Goal: Task Accomplishment & Management: Complete application form

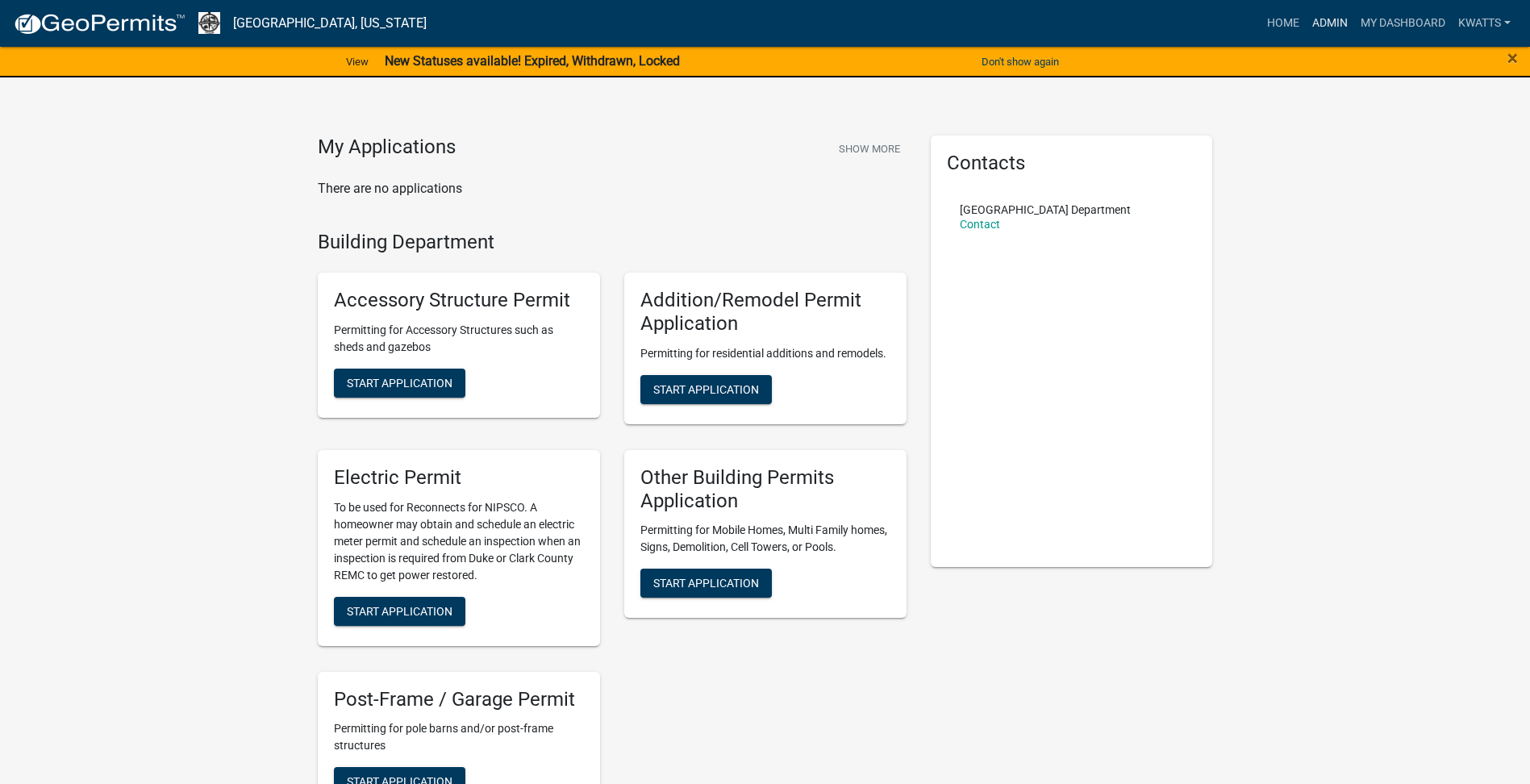
click at [1328, 30] on link "Admin" at bounding box center [1330, 23] width 48 height 30
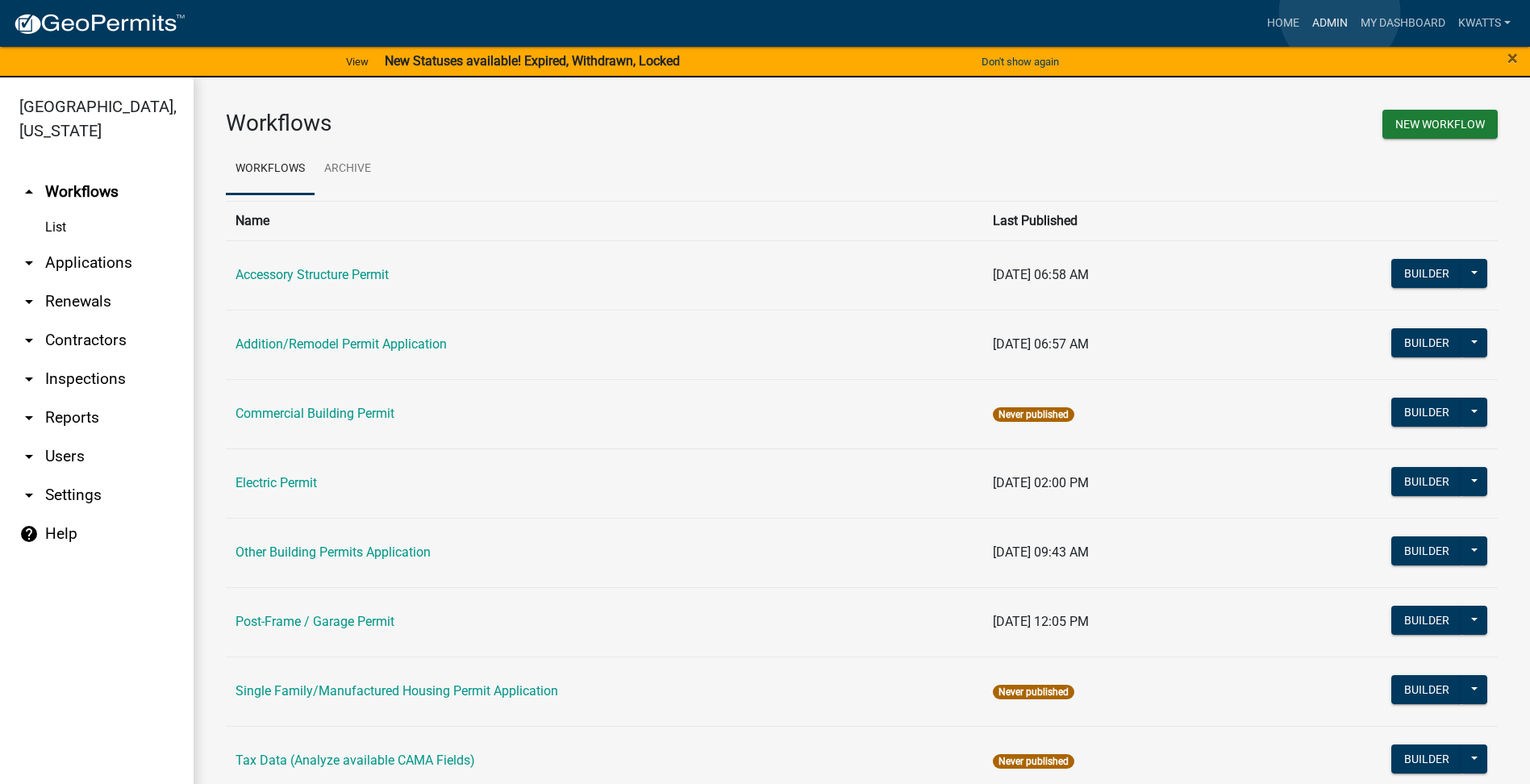
click at [1340, 12] on link "Admin" at bounding box center [1330, 23] width 48 height 30
click at [1285, 19] on link "Home" at bounding box center [1283, 23] width 45 height 30
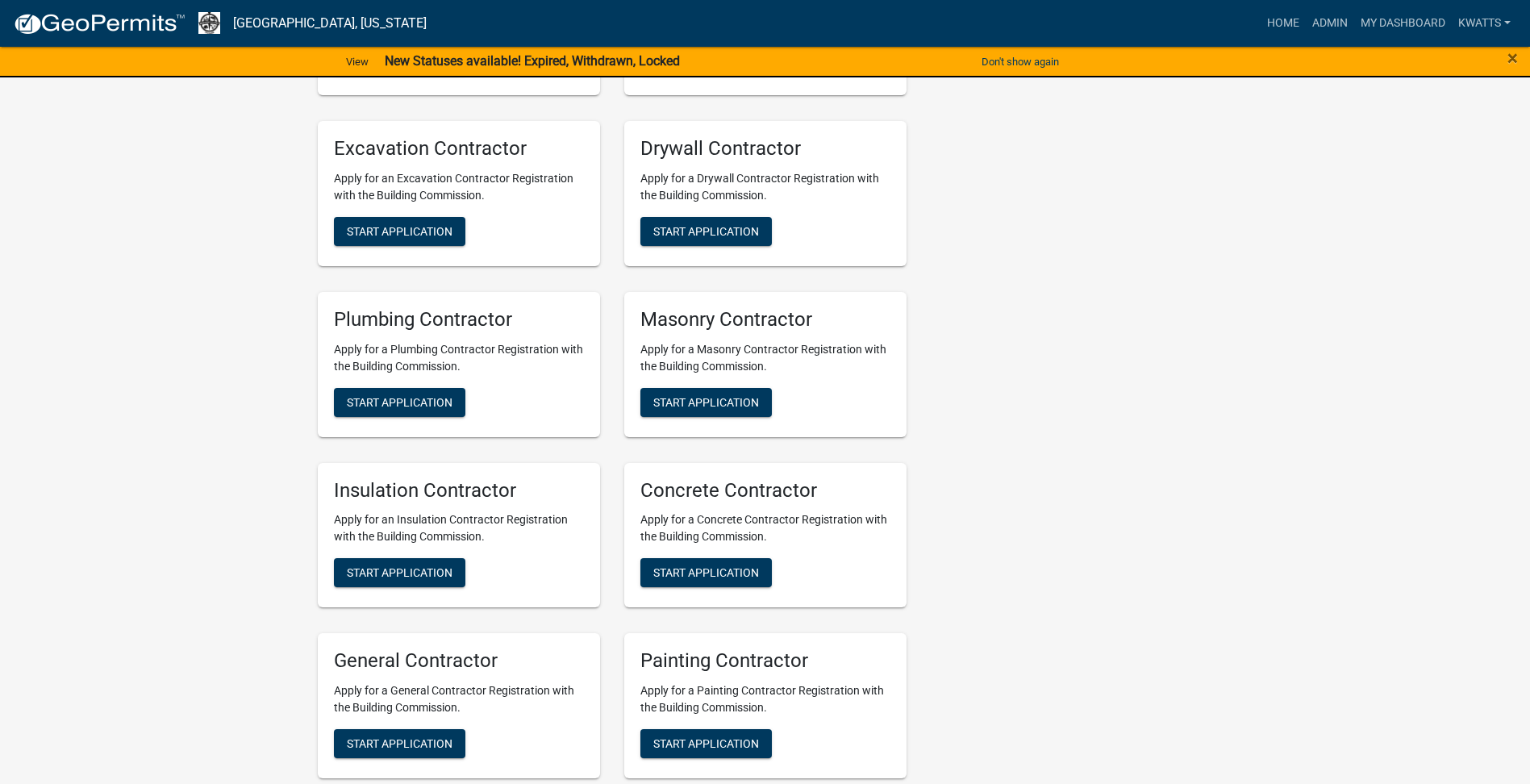
scroll to position [538, 0]
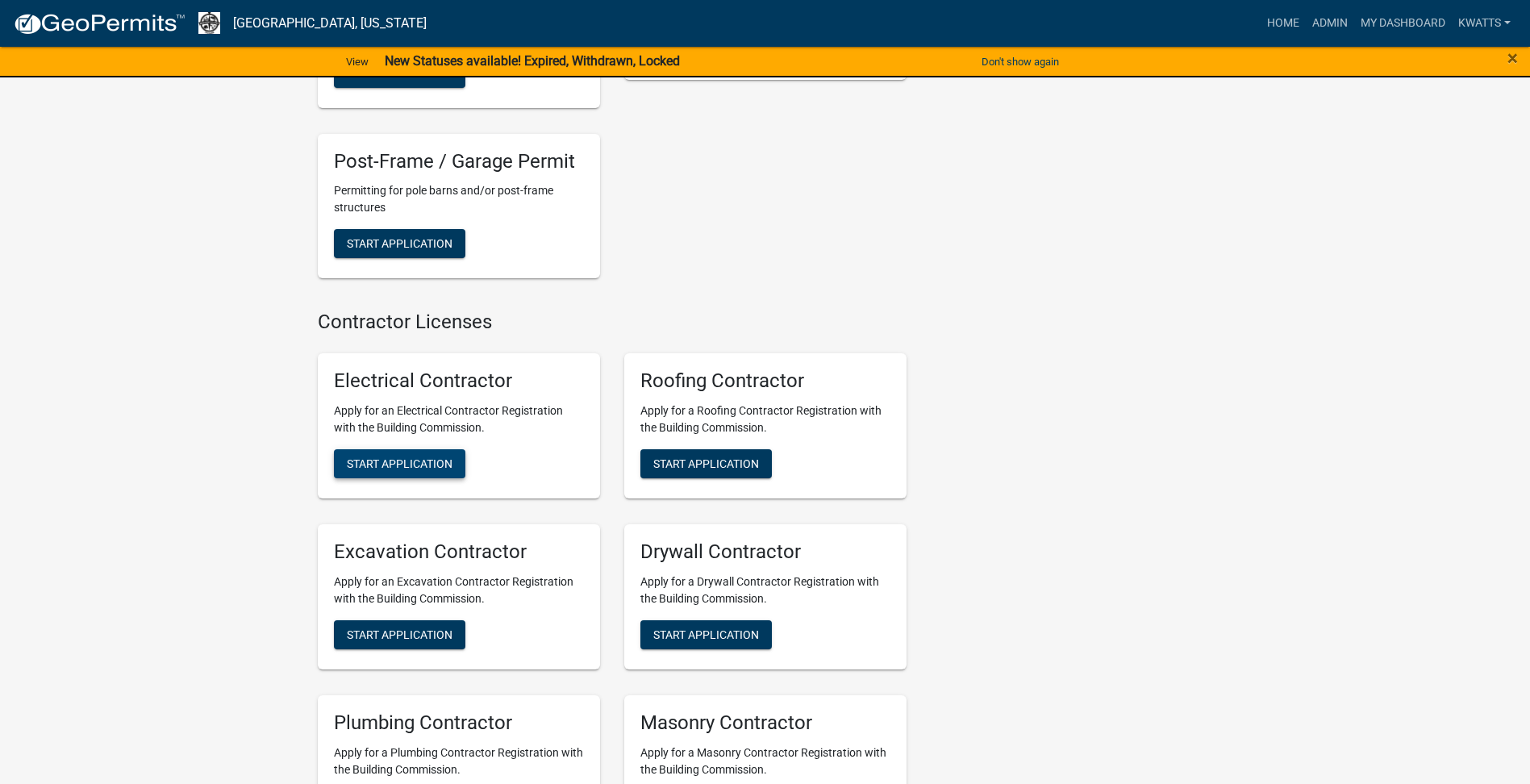
click at [371, 464] on span "Start Application" at bounding box center [400, 464] width 105 height 13
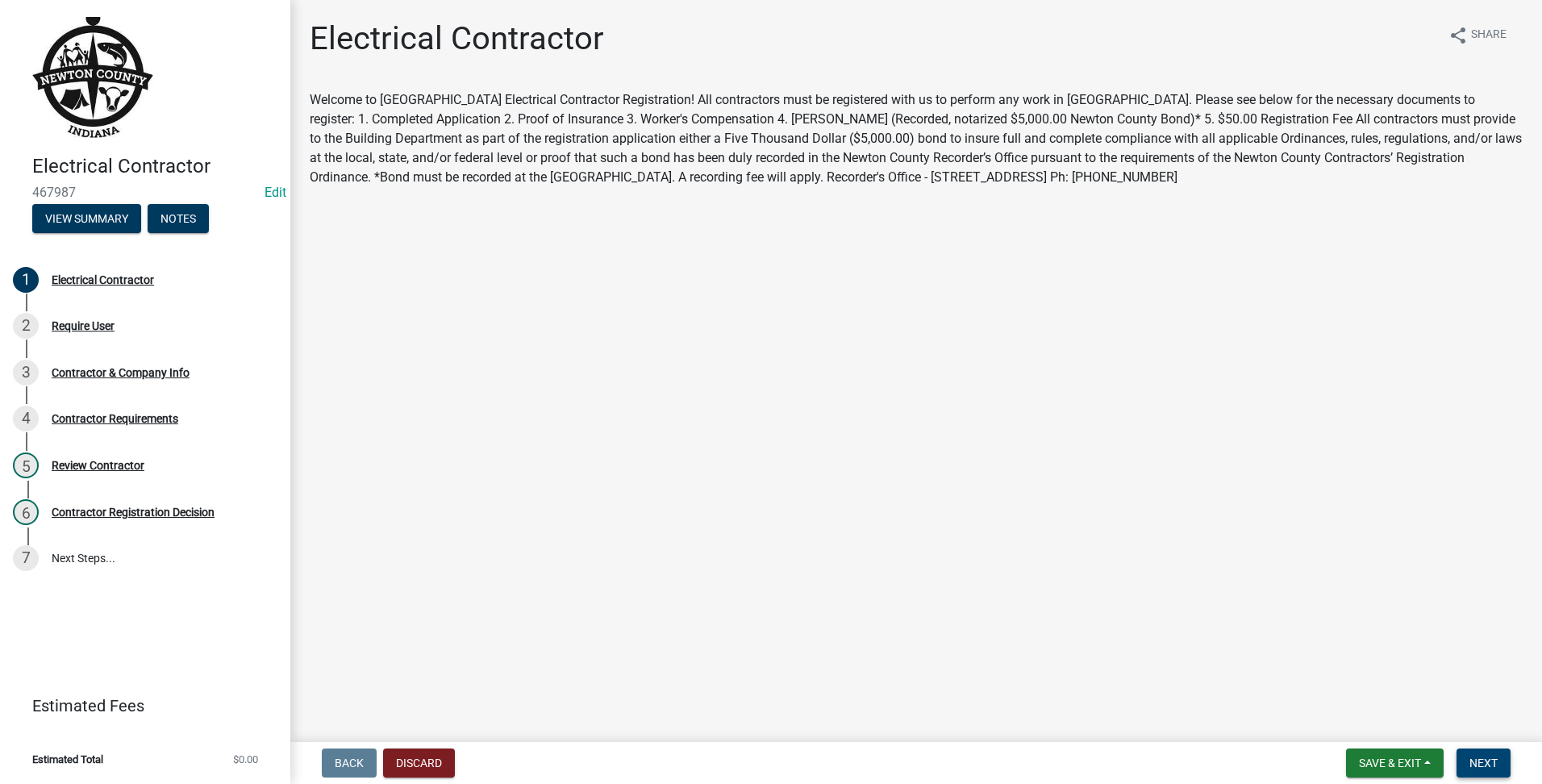
click at [1489, 754] on button "Next" at bounding box center [1483, 762] width 54 height 29
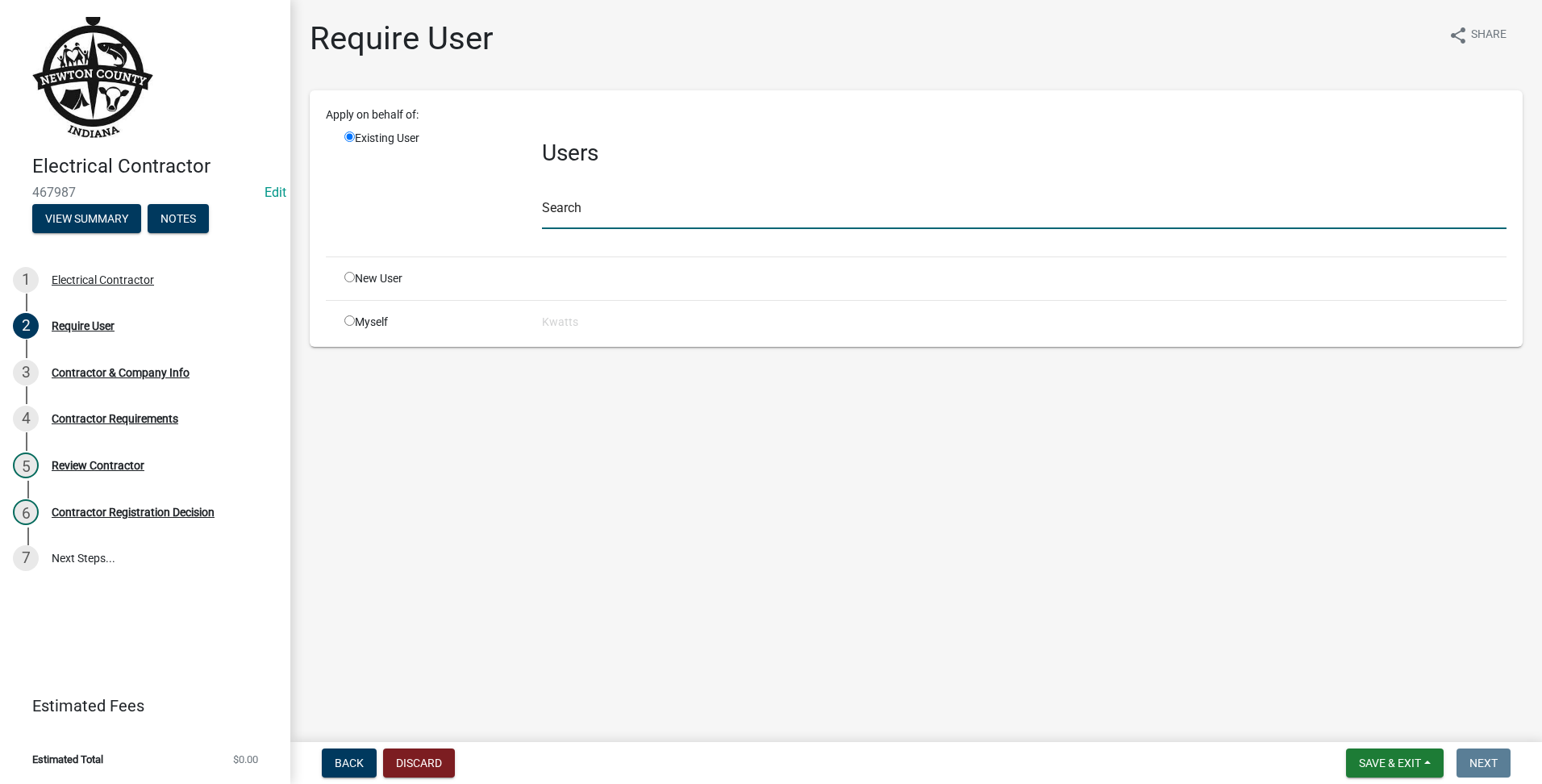
click at [705, 223] on input "text" at bounding box center [1023, 212] width 964 height 33
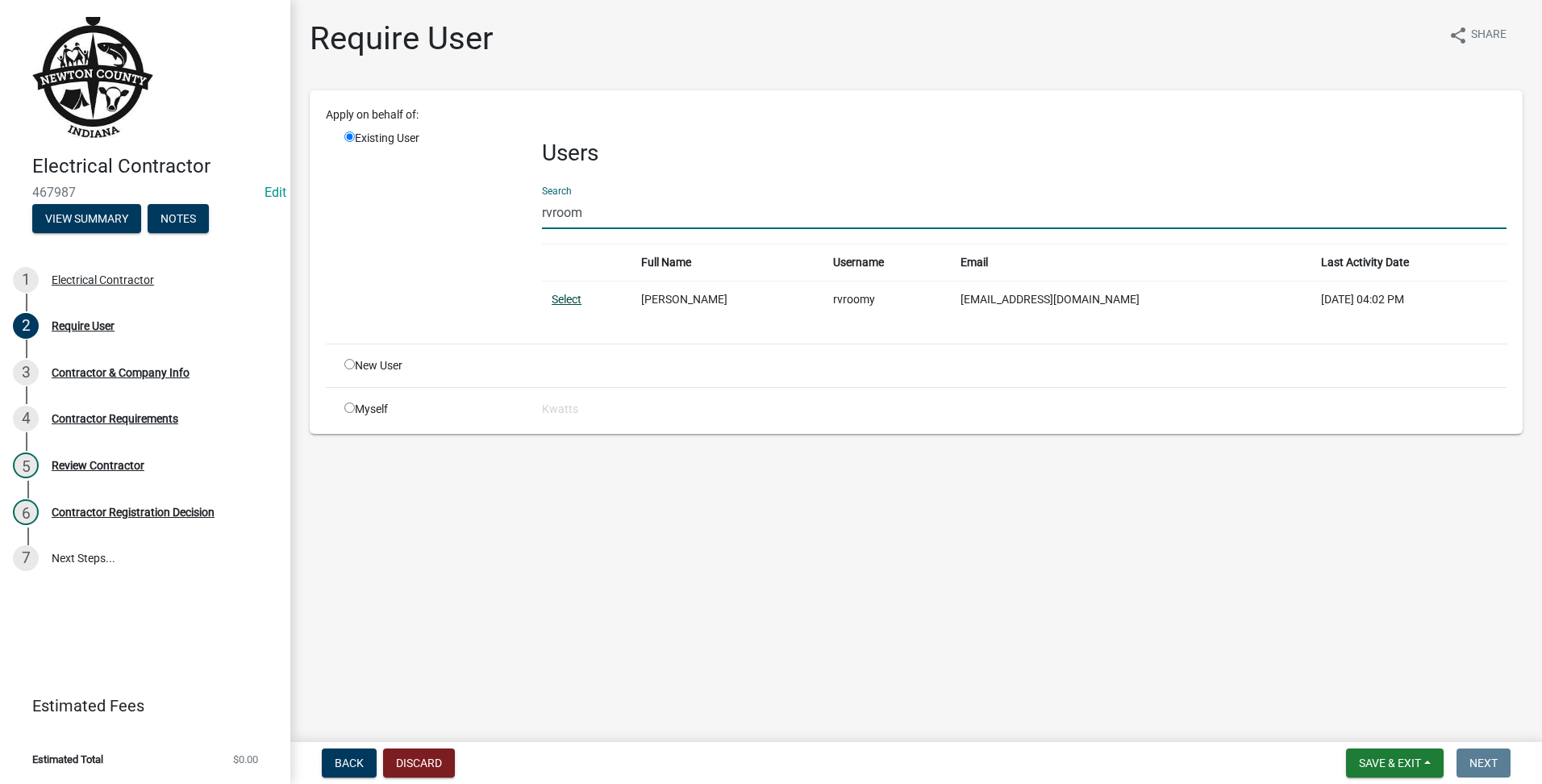
type input "rvroom"
click at [564, 303] on link "Select" at bounding box center [567, 299] width 30 height 13
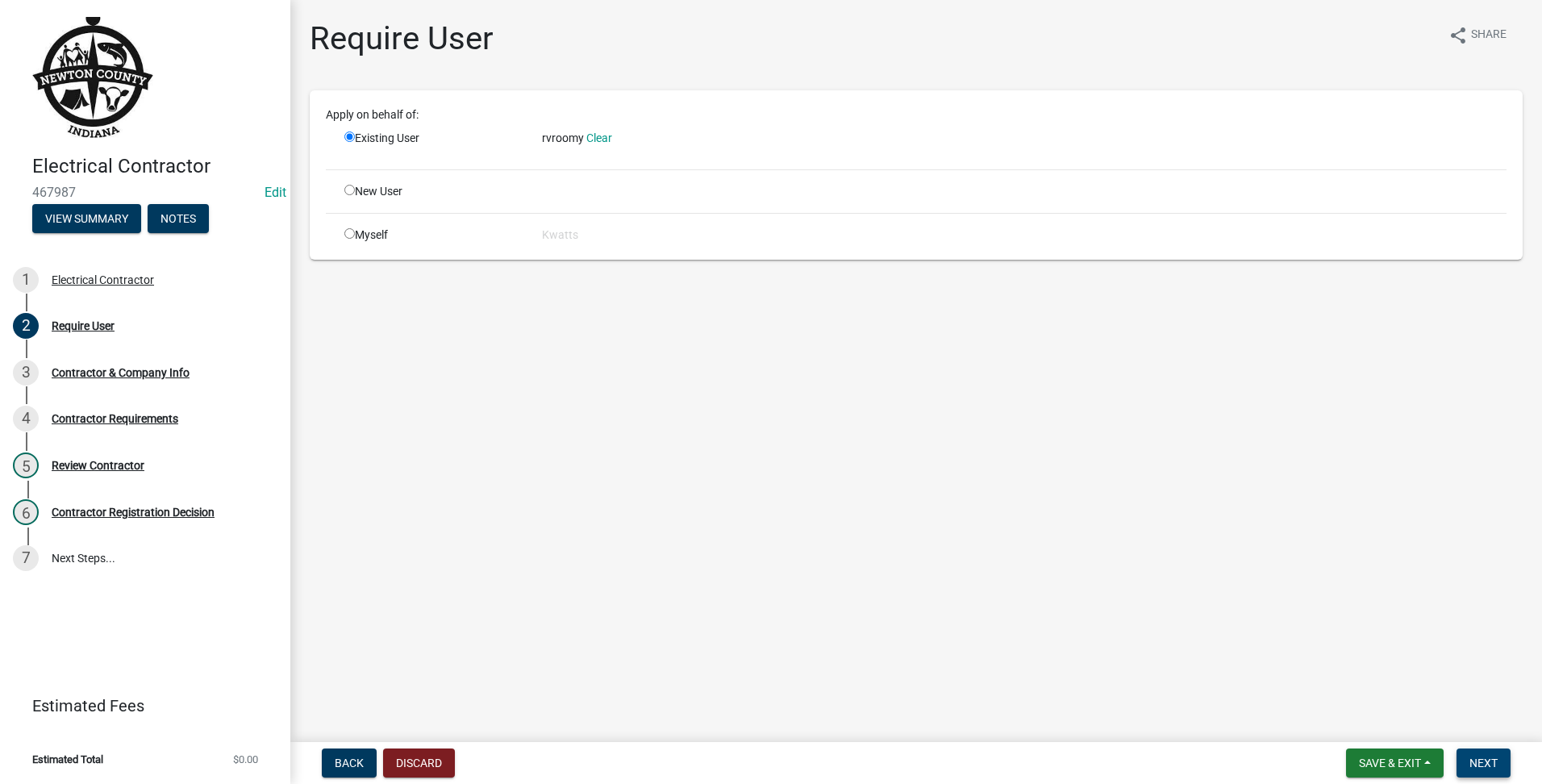
click at [1485, 758] on span "Next" at bounding box center [1483, 763] width 29 height 13
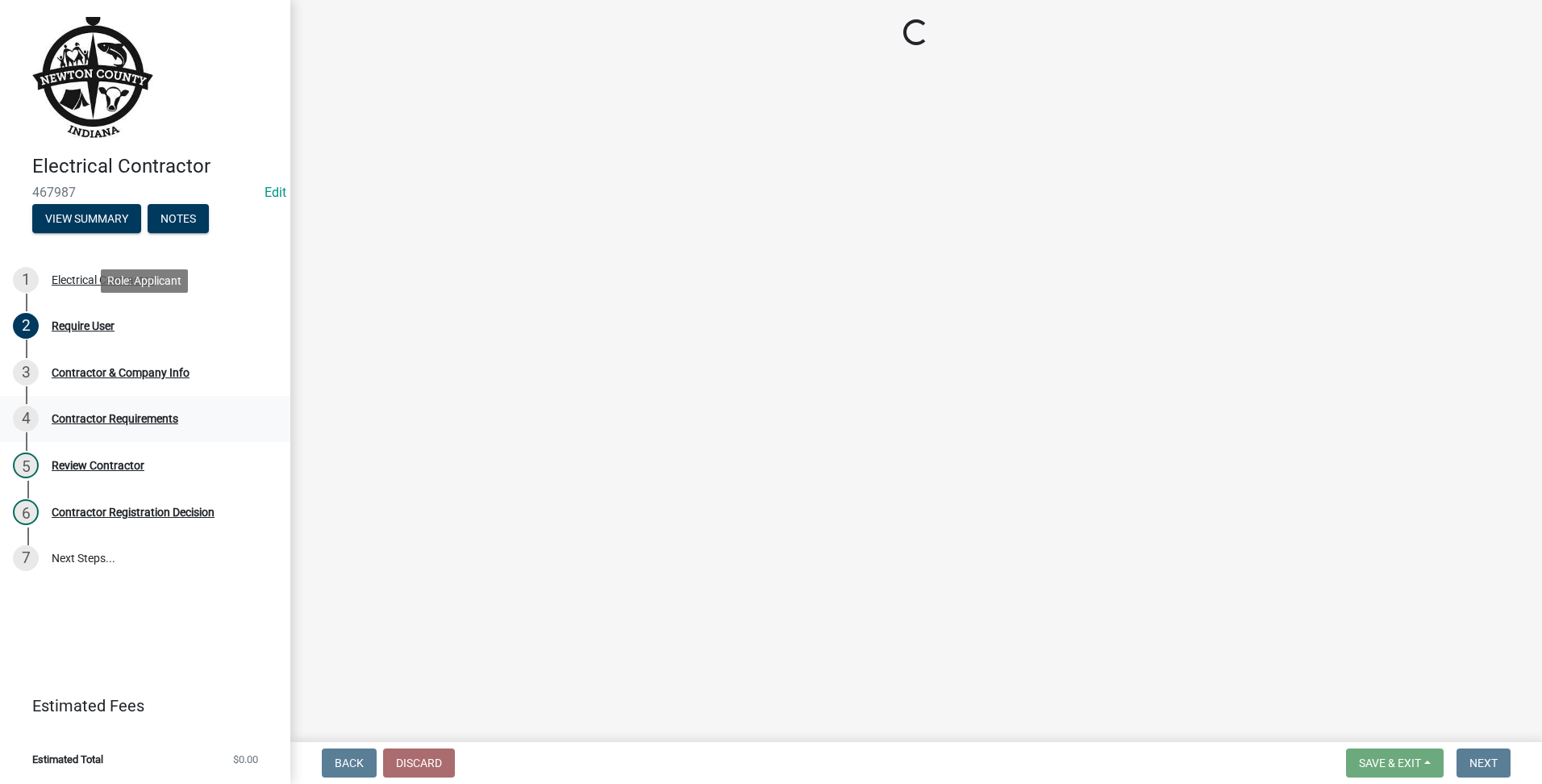
select select "IN"
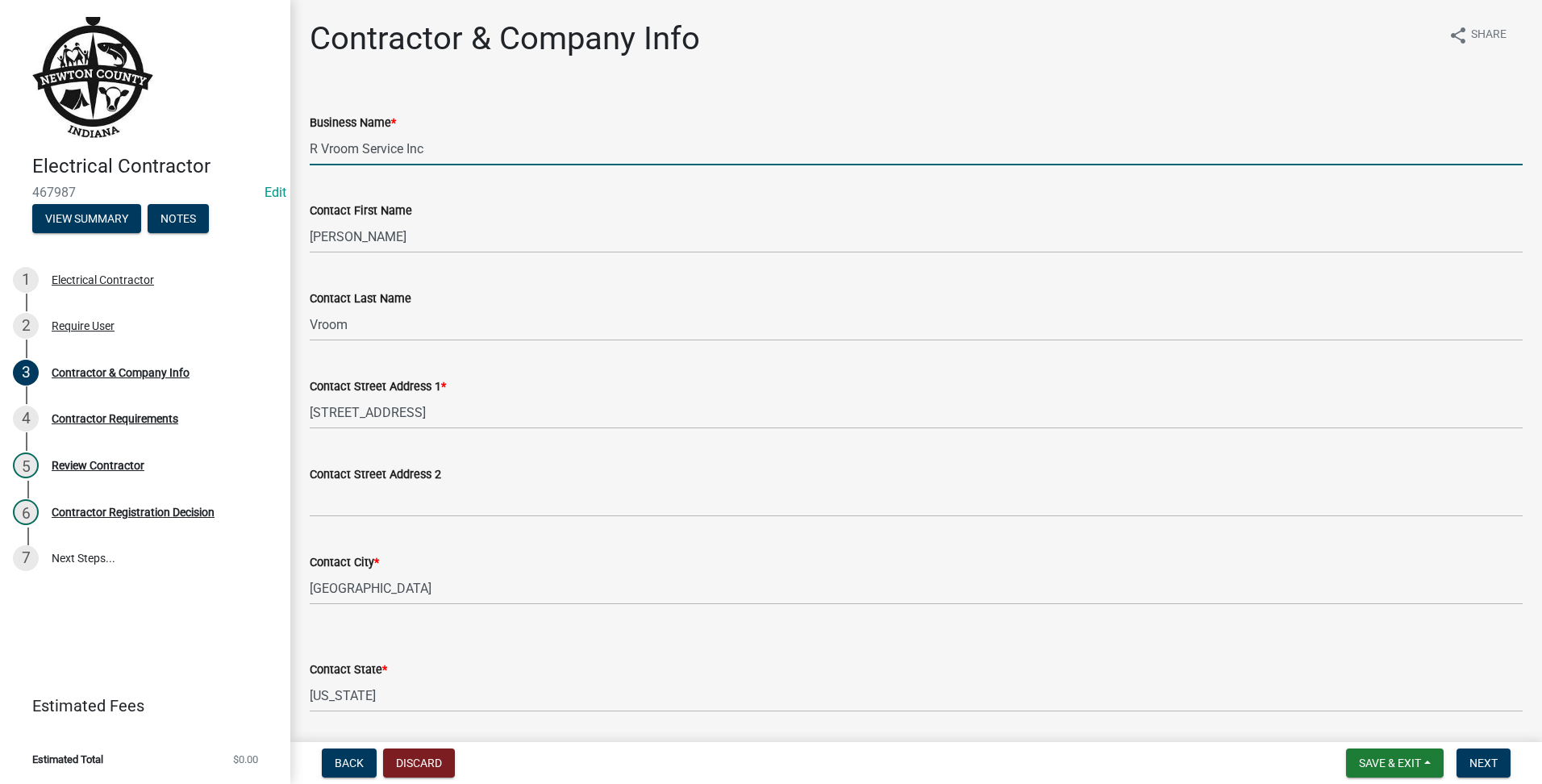
drag, startPoint x: 422, startPoint y: 150, endPoint x: 105, endPoint y: 126, distance: 317.9
click at [105, 126] on div "Electrical Contractor 467987 Edit View Summary Notes 1 Electrical Contractor 2 …" at bounding box center [771, 392] width 1542 height 784
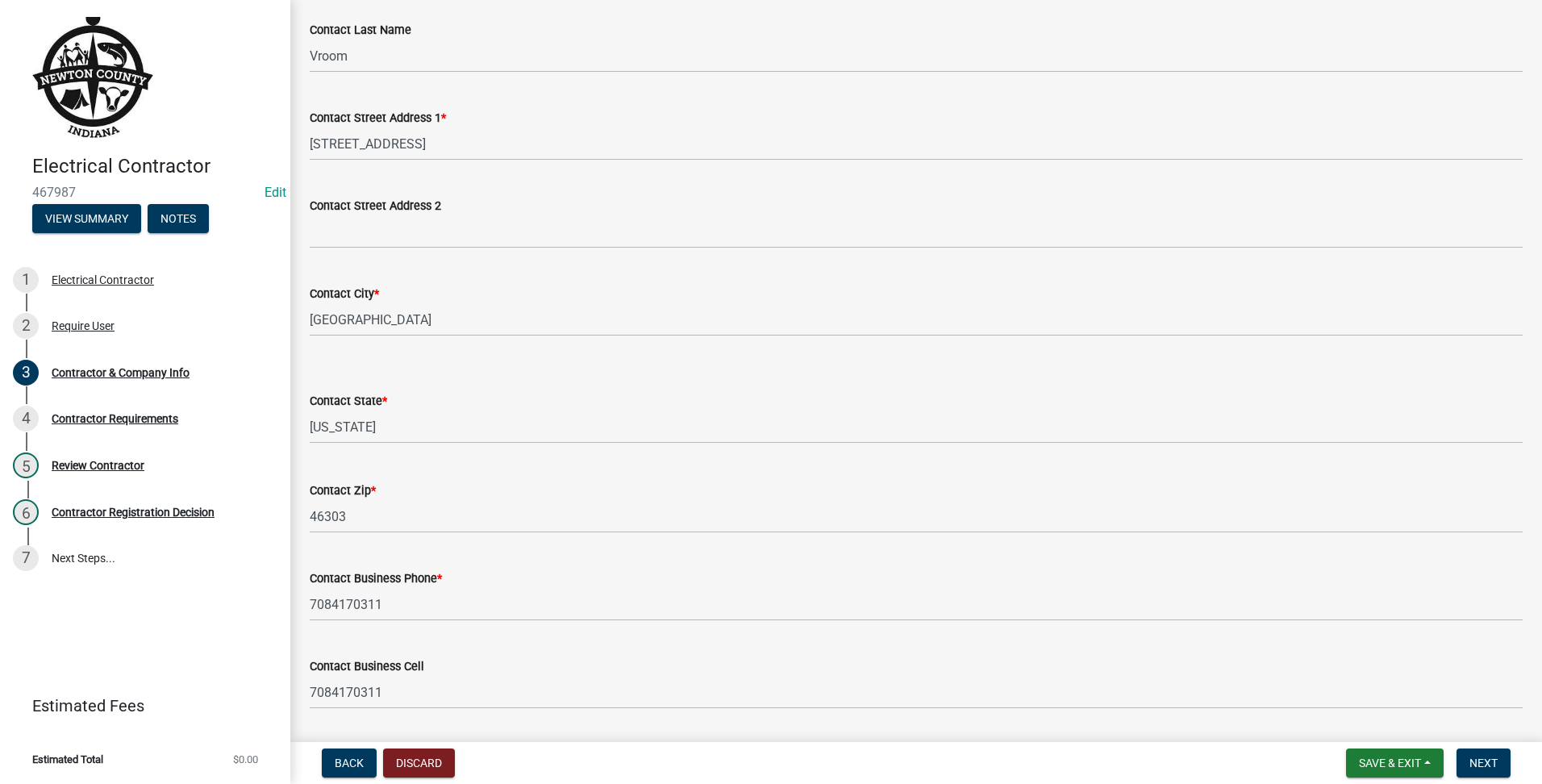
scroll to position [493, 0]
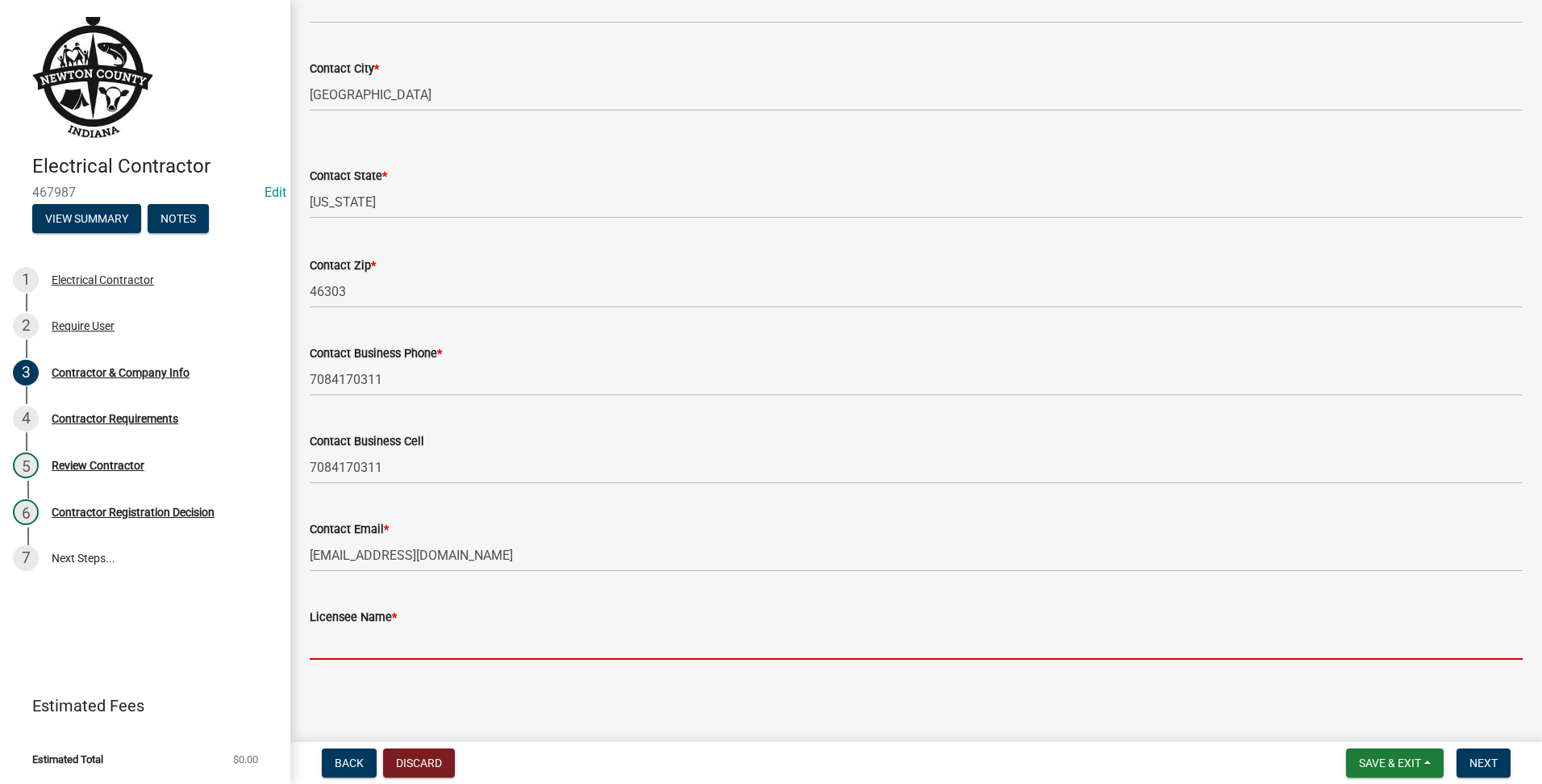
paste input "R Vroom Service Inc"
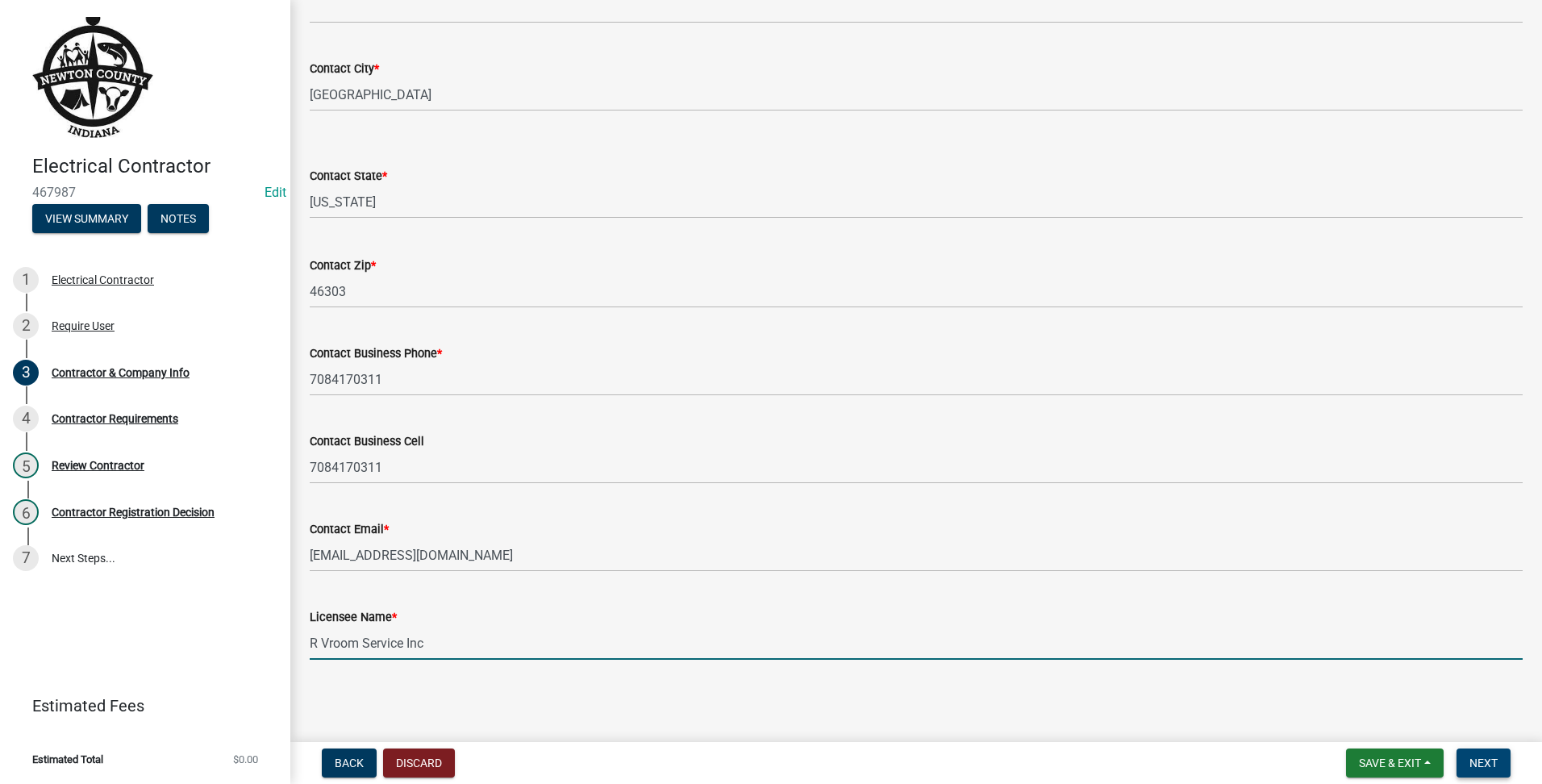
type input "R Vroom Service Inc"
click at [1467, 766] on button "Next" at bounding box center [1483, 762] width 54 height 29
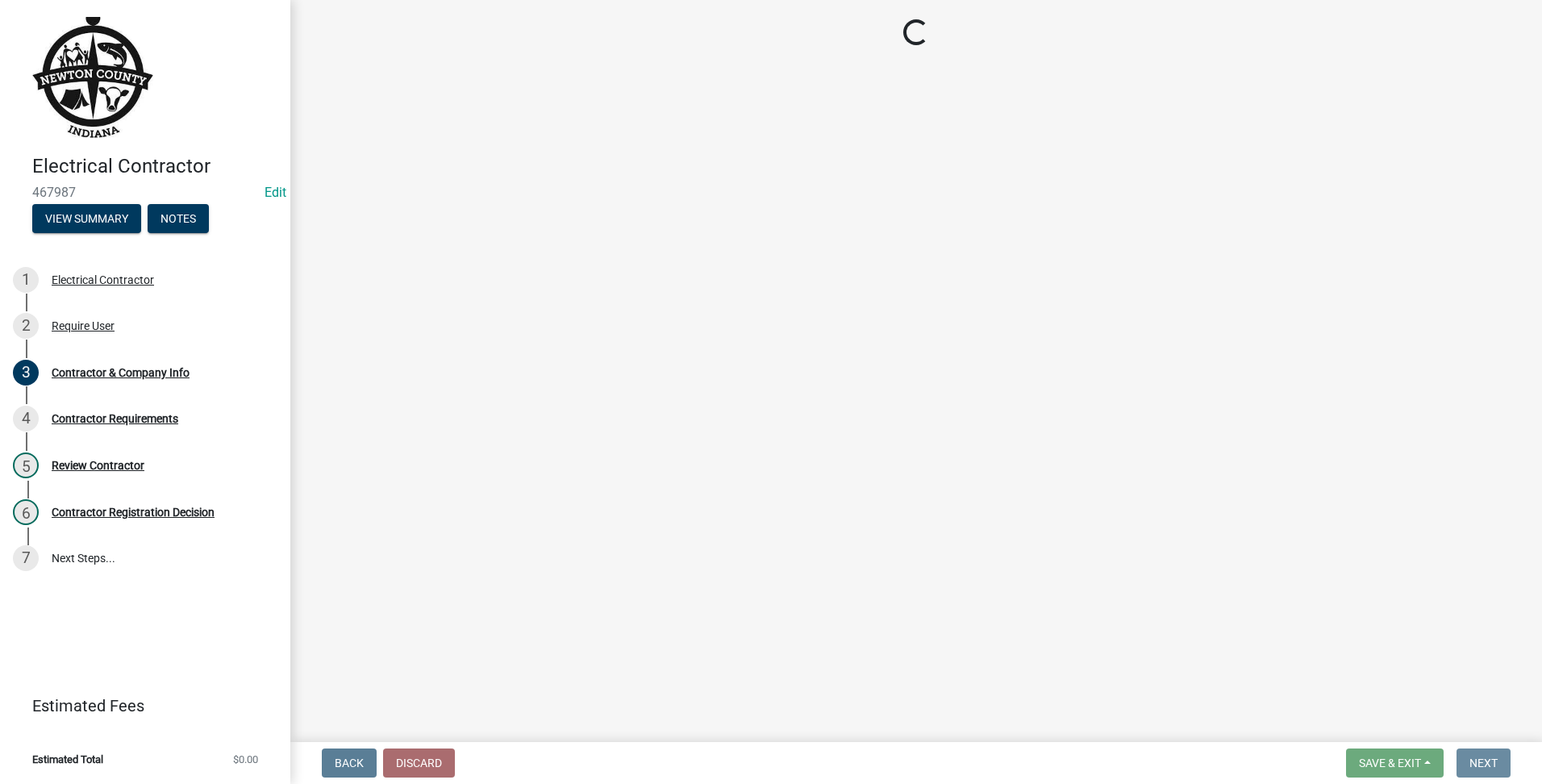
scroll to position [0, 0]
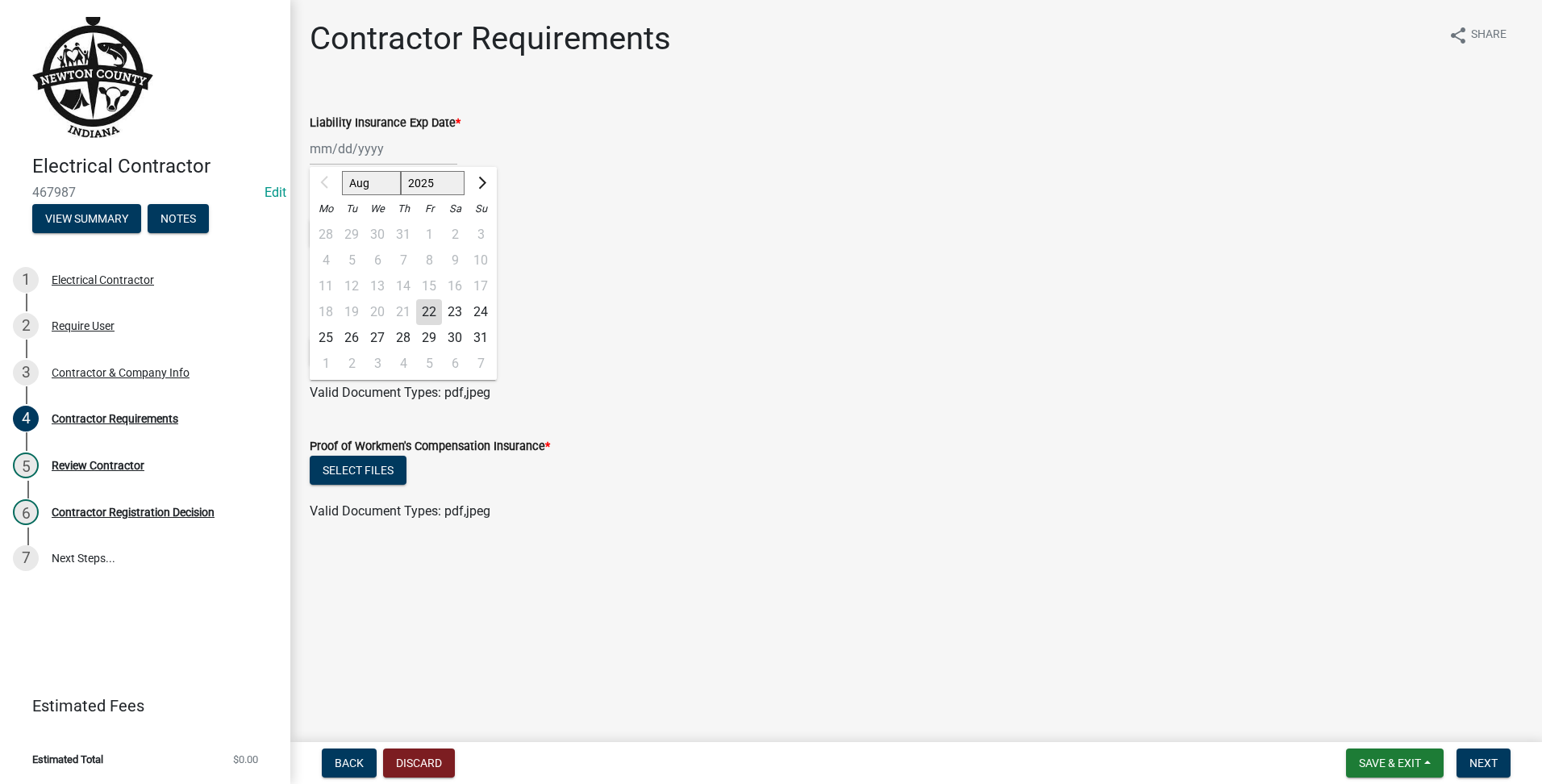
click at [344, 145] on div "Aug Sep Oct Nov [DATE] 2026 2027 2028 2029 2030 2031 2032 2033 2034 2035 2036 2…" at bounding box center [384, 148] width 148 height 33
click at [344, 145] on input "Liability Insurance Exp Date *" at bounding box center [384, 148] width 148 height 33
type input "[DATE]"
click at [819, 233] on div "Select files" at bounding box center [916, 235] width 1213 height 33
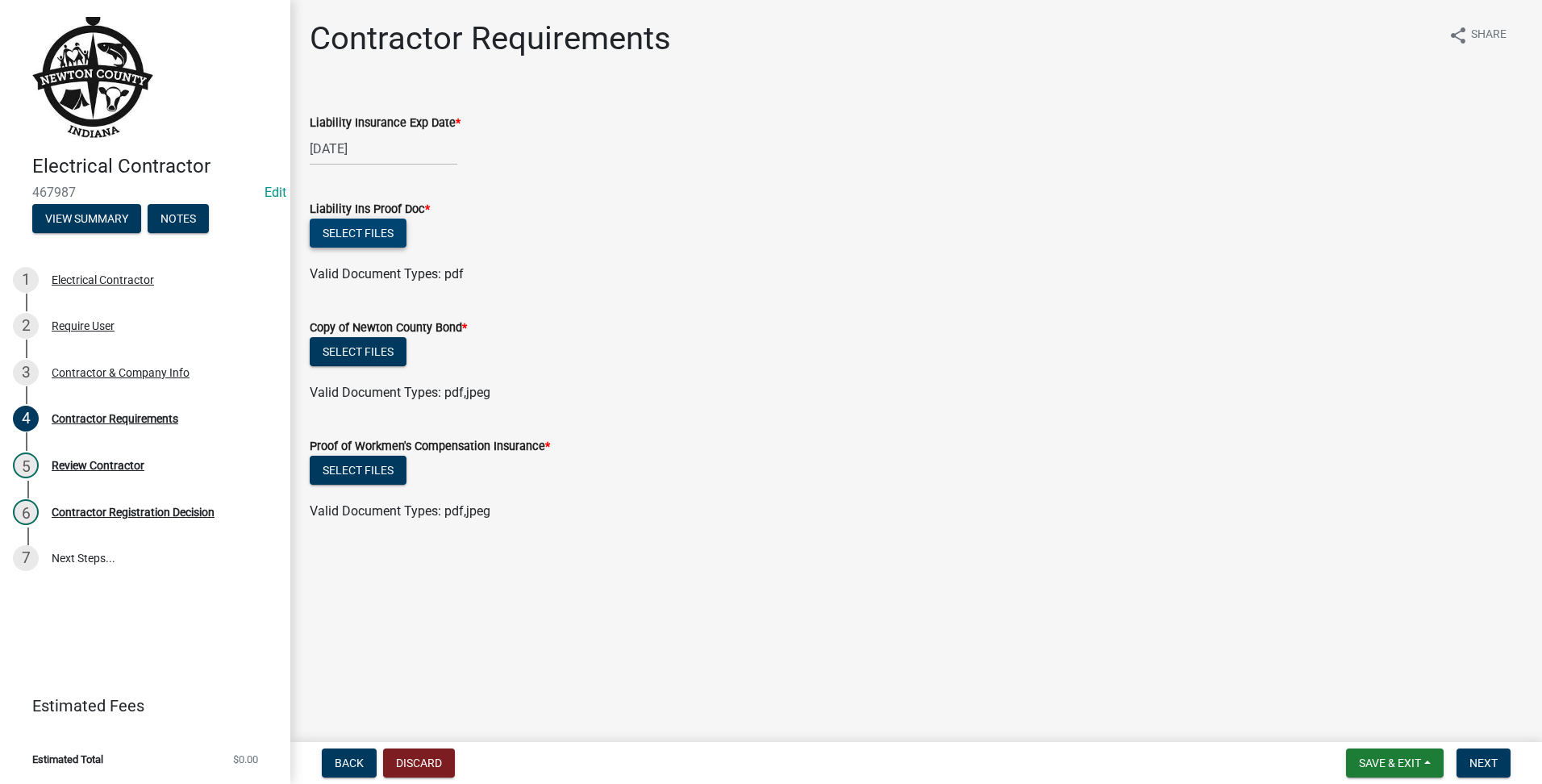
click at [381, 243] on button "Select files" at bounding box center [358, 232] width 97 height 29
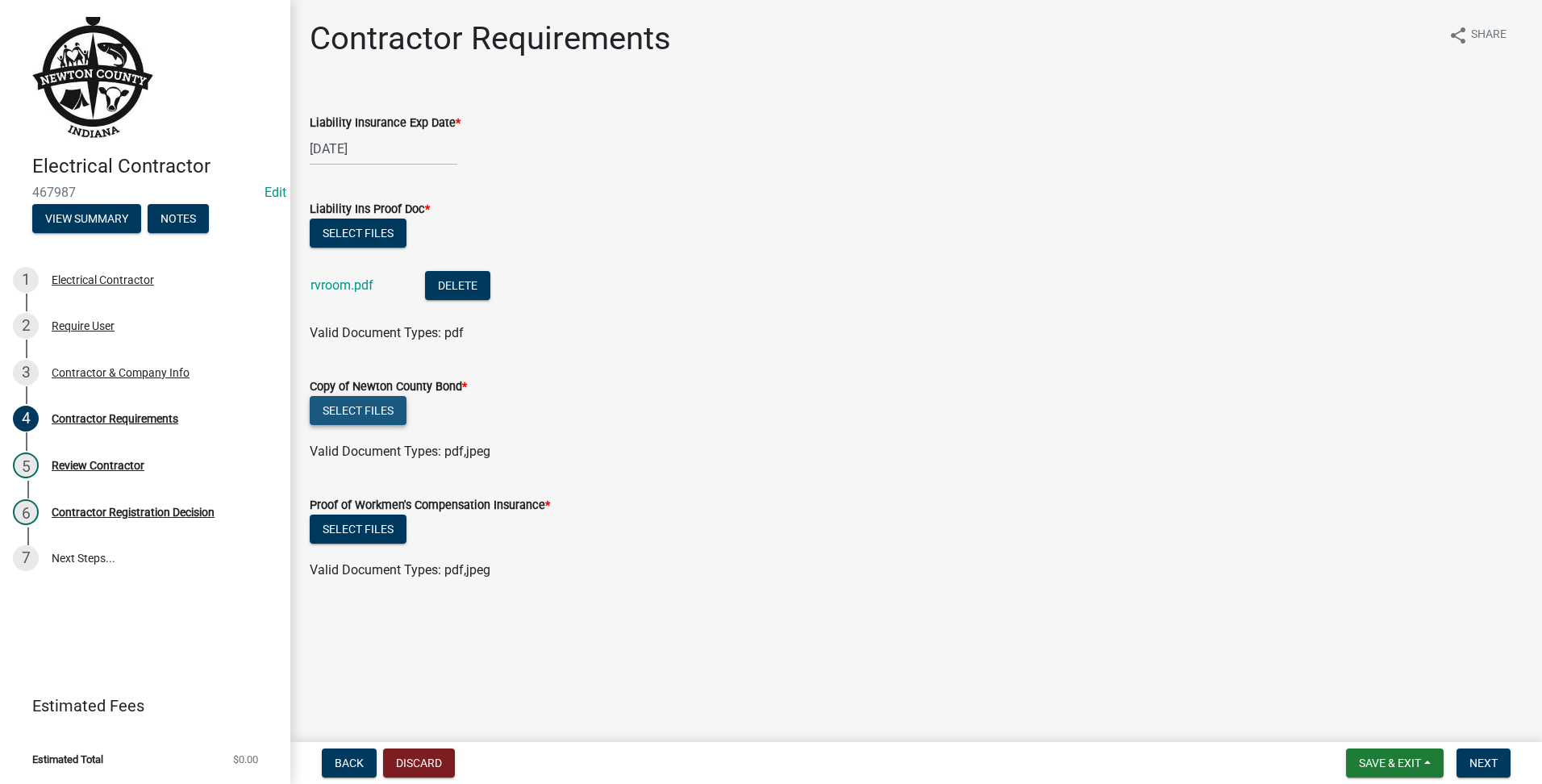
click at [394, 412] on button "Select files" at bounding box center [358, 410] width 97 height 29
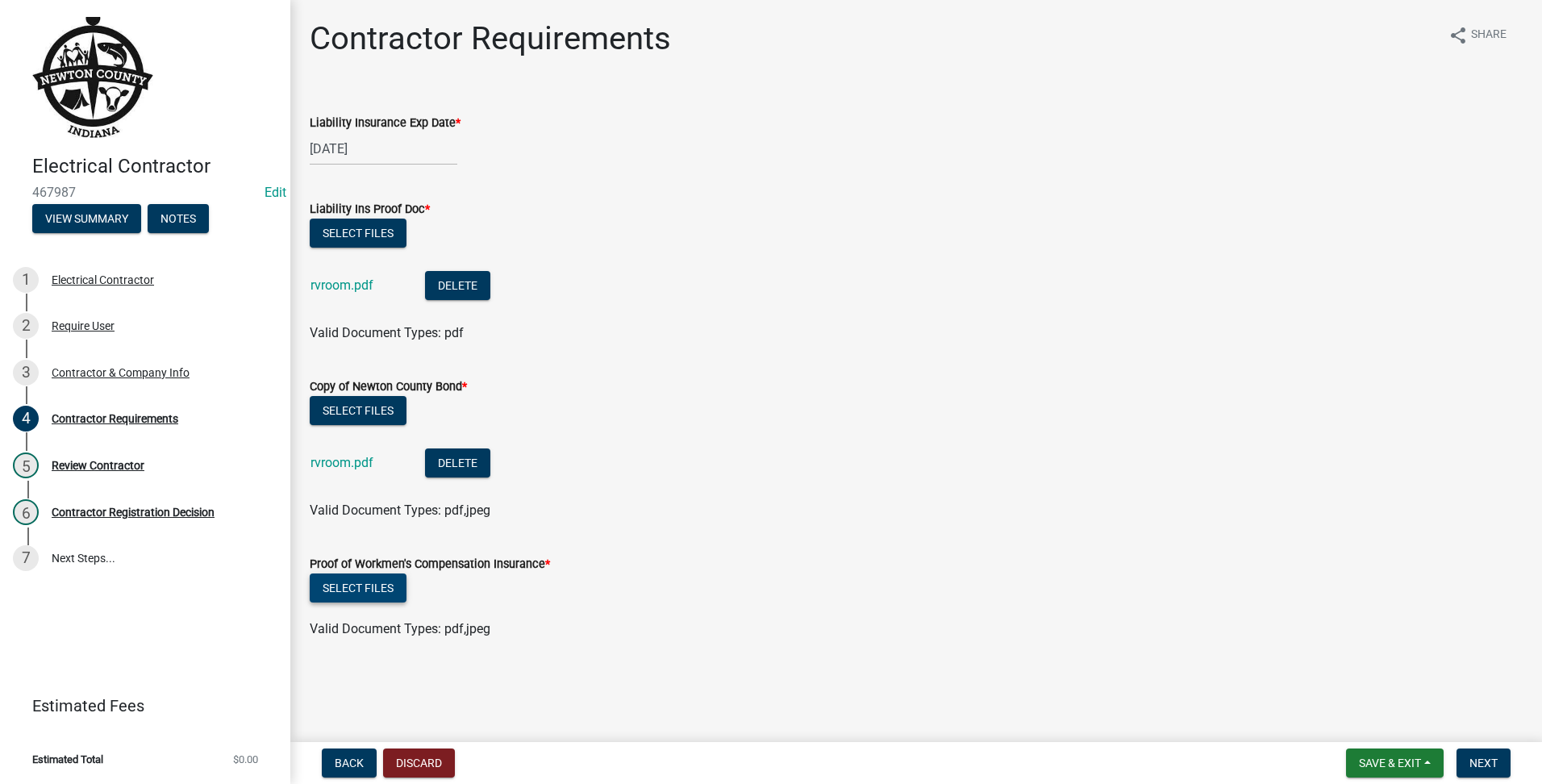
click at [353, 588] on button "Select files" at bounding box center [358, 587] width 97 height 29
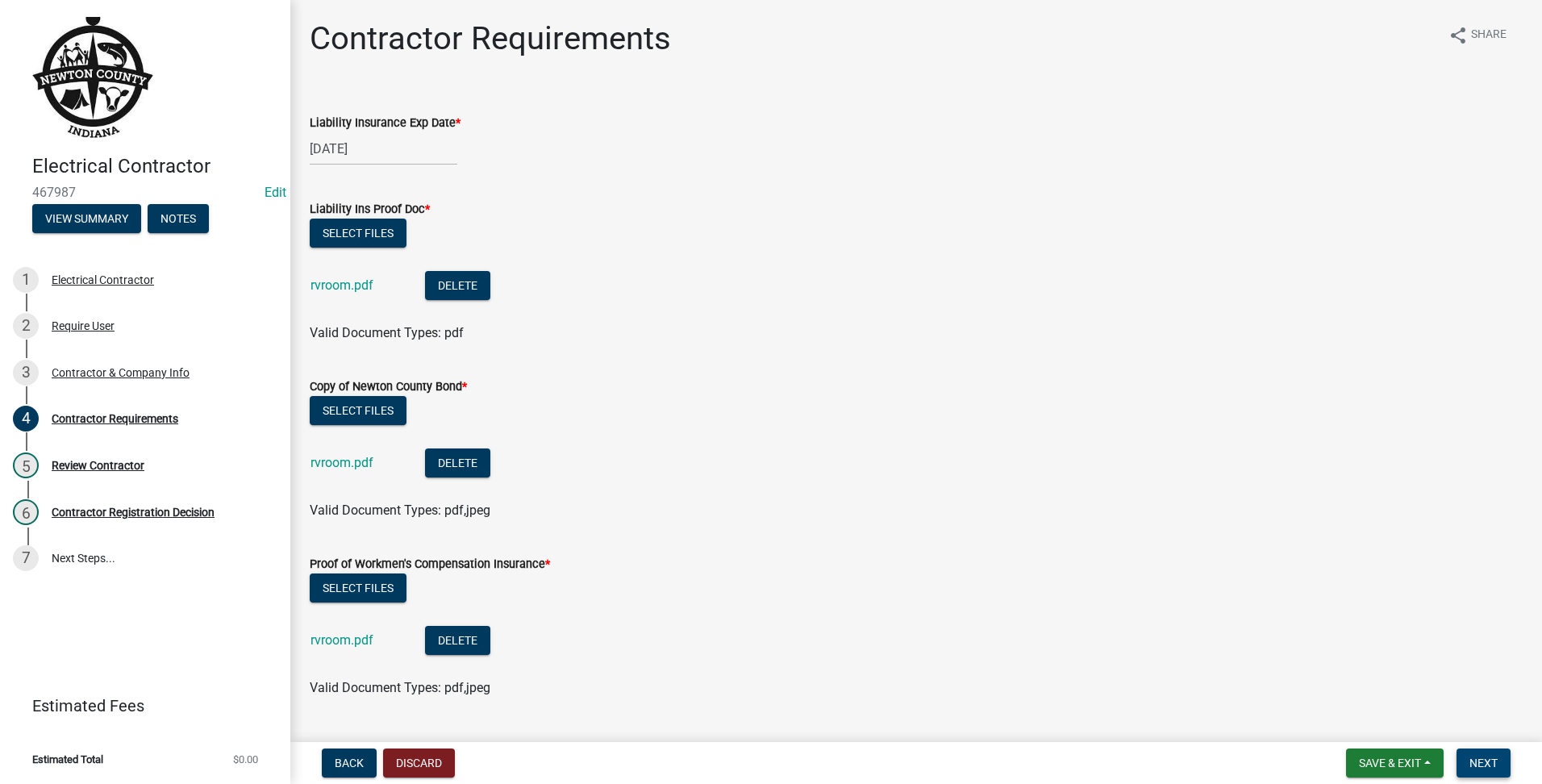
click at [1468, 768] on button "Next" at bounding box center [1483, 762] width 54 height 29
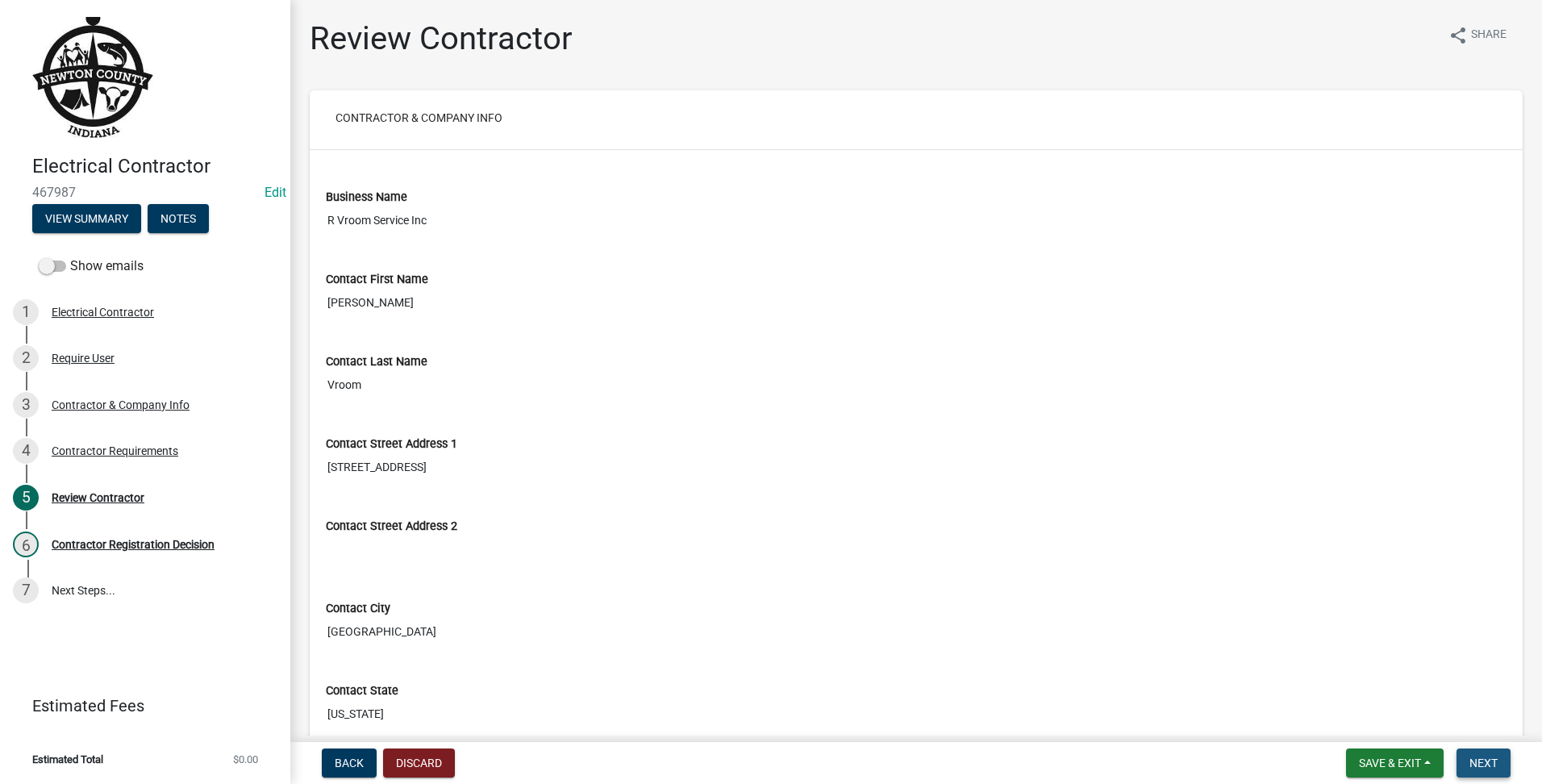
click at [1500, 770] on button "Next" at bounding box center [1483, 762] width 54 height 29
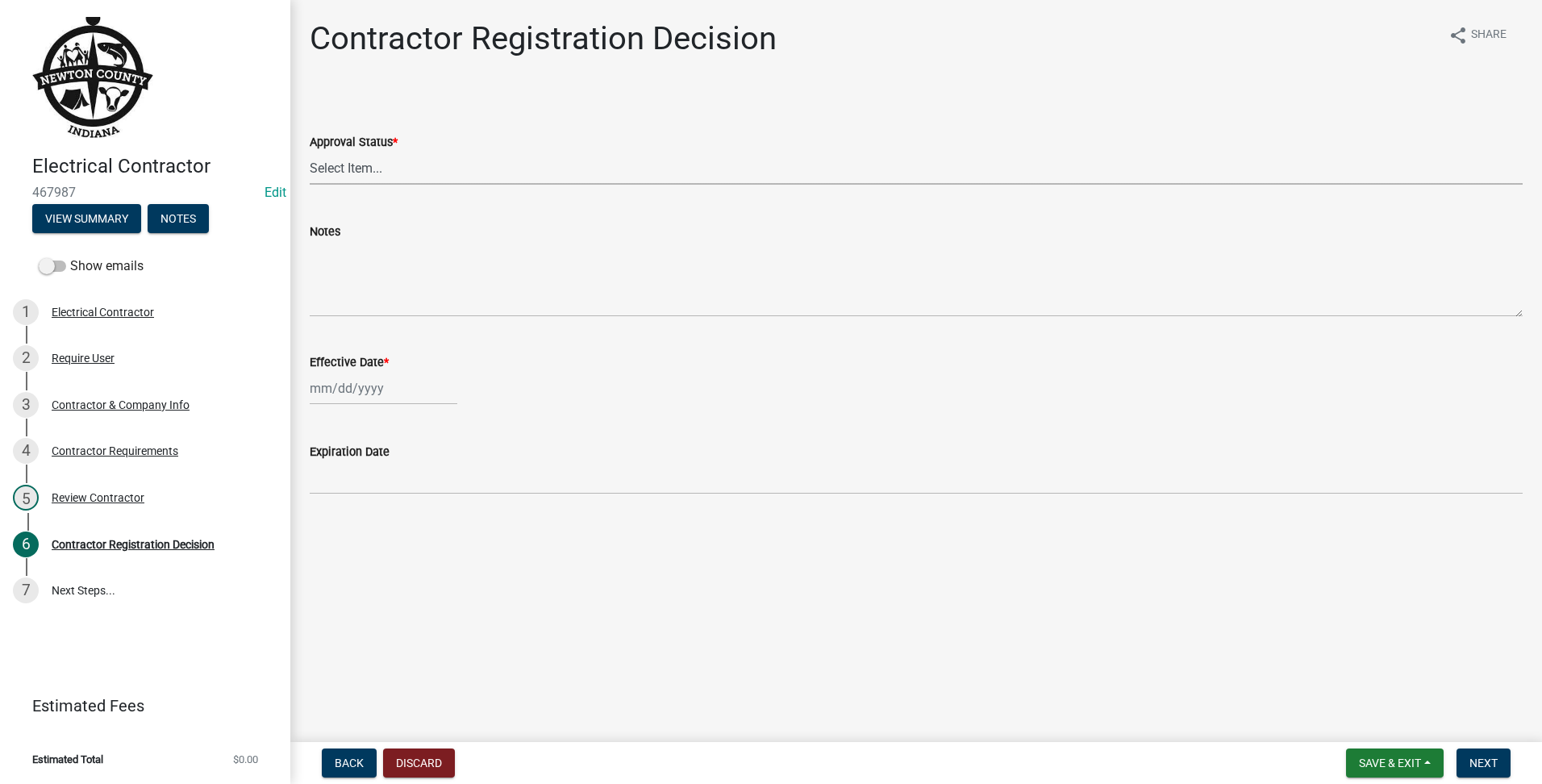
click at [573, 172] on select "Select Item... Approved Denied" at bounding box center [916, 168] width 1213 height 33
click at [310, 151] on select "Select Item... Approved Denied" at bounding box center [916, 168] width 1213 height 33
select select "4b86b809-39dd-4c68-9f3d-fdb3e7050482"
click at [341, 393] on div at bounding box center [384, 388] width 148 height 33
select select "8"
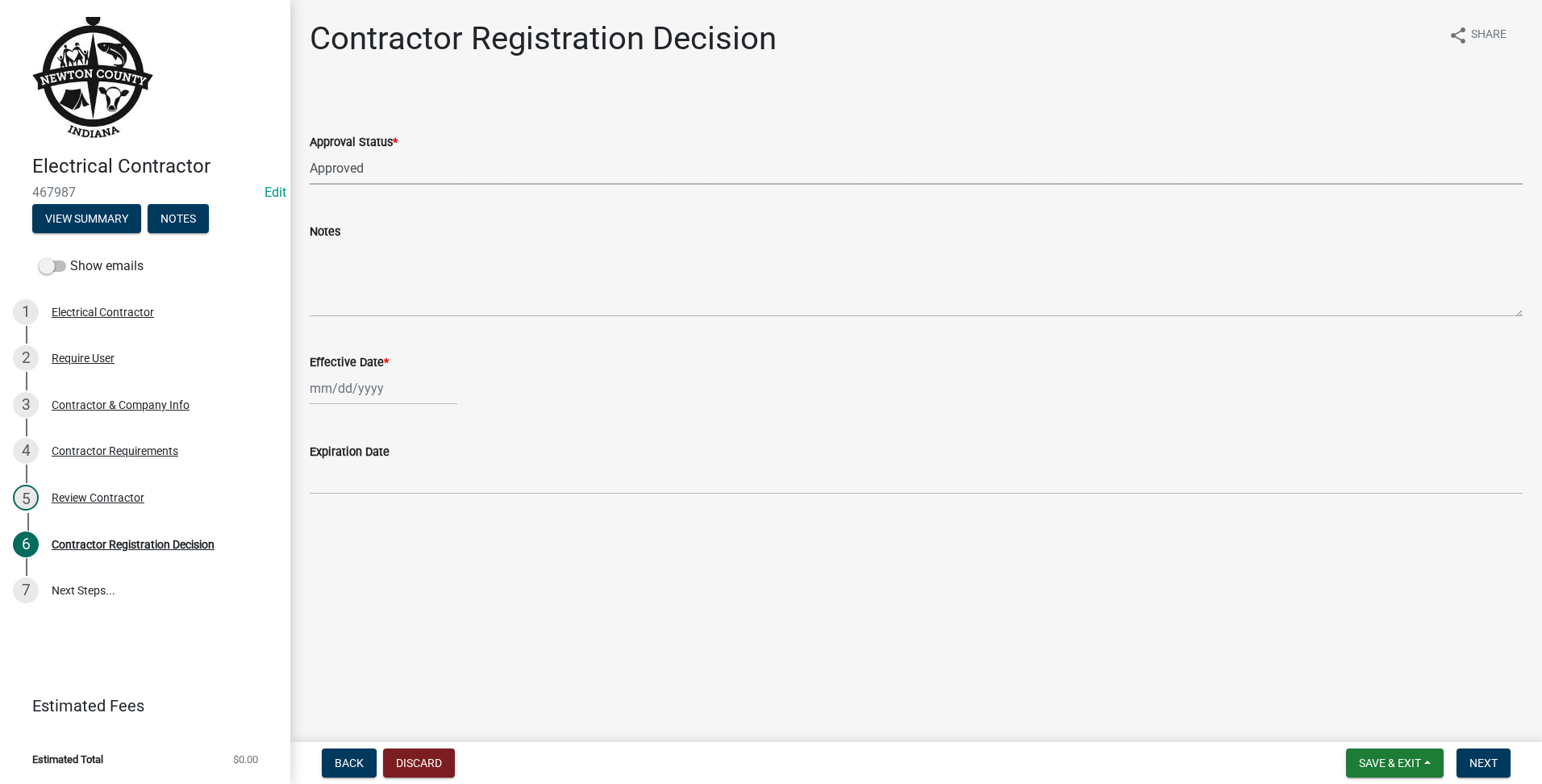
select select "2025"
click at [429, 553] on div "22" at bounding box center [429, 552] width 26 height 26
type input "[DATE]"
click at [1495, 768] on span "Next" at bounding box center [1483, 763] width 29 height 13
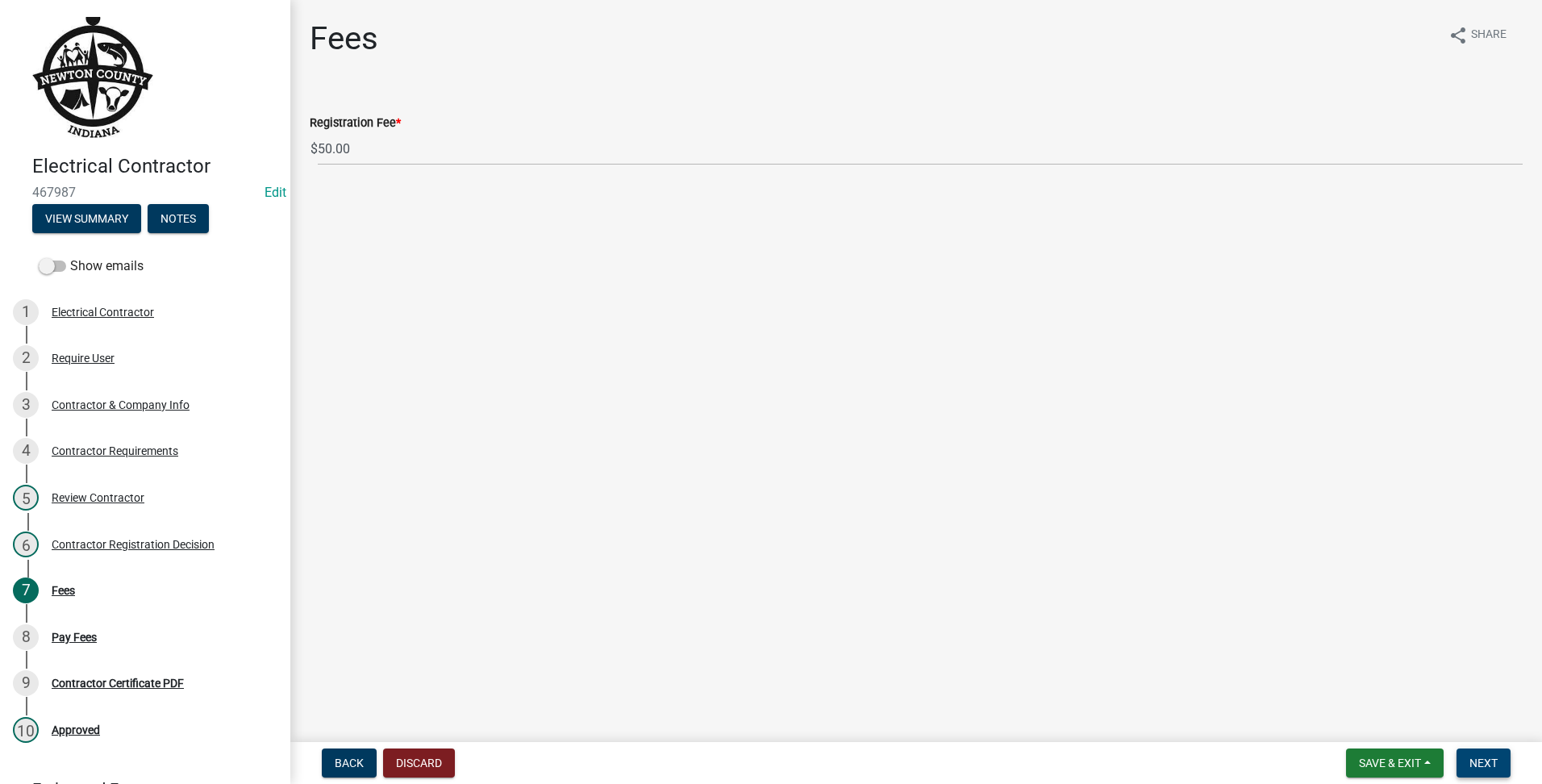
click at [1499, 760] on button "Next" at bounding box center [1483, 762] width 54 height 29
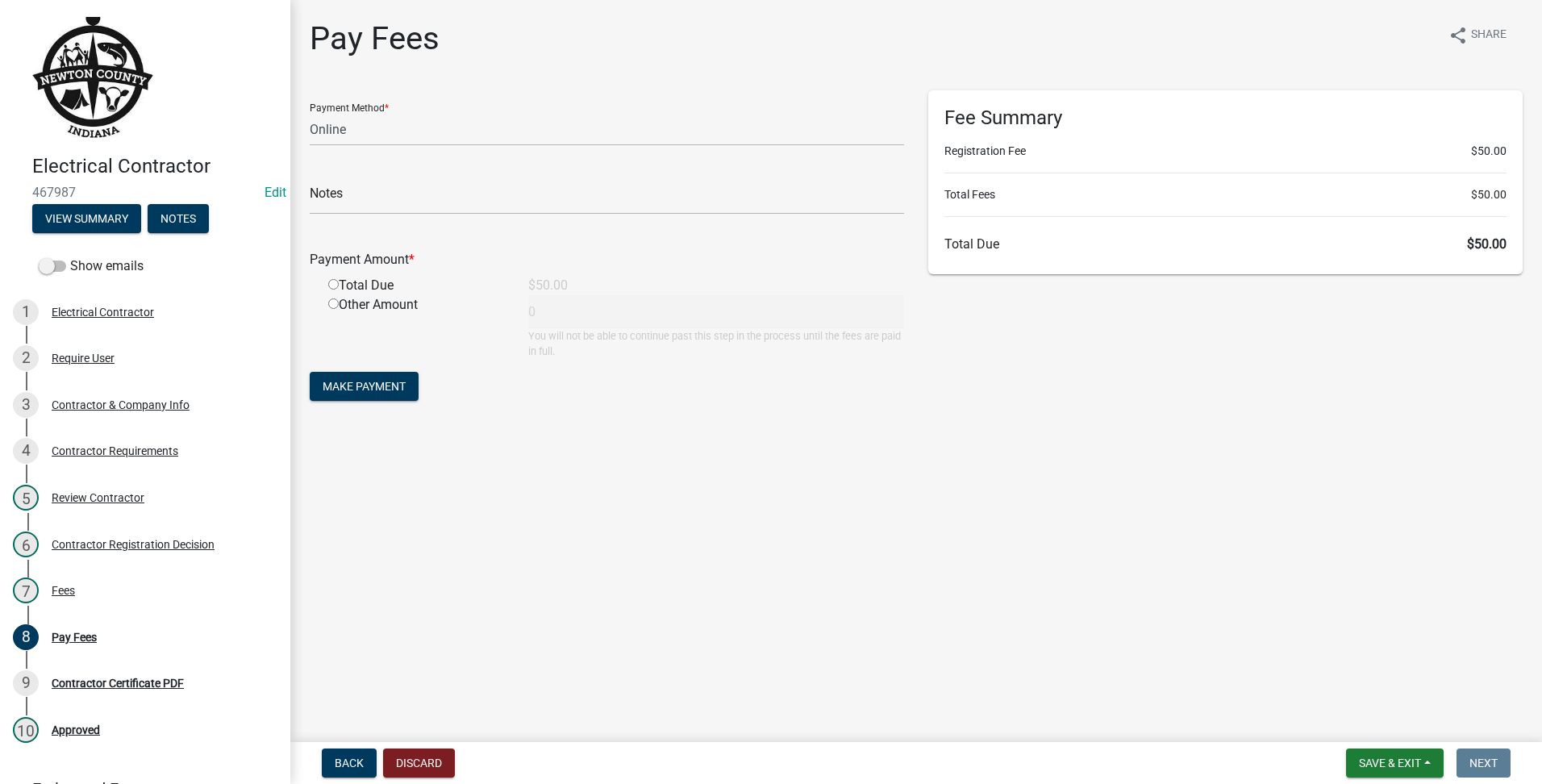
click at [638, 148] on form "Payment Method * Credit Card POS Check Cash Online Notes Payment Amount * Total…" at bounding box center [607, 247] width 594 height 315
drag, startPoint x: 651, startPoint y: 125, endPoint x: 655, endPoint y: 140, distance: 15.5
click at [651, 125] on select "Credit Card POS Check Cash Online" at bounding box center [607, 129] width 594 height 33
select select "1: 0"
click at [310, 113] on select "Credit Card POS Check Cash Online" at bounding box center [607, 129] width 594 height 33
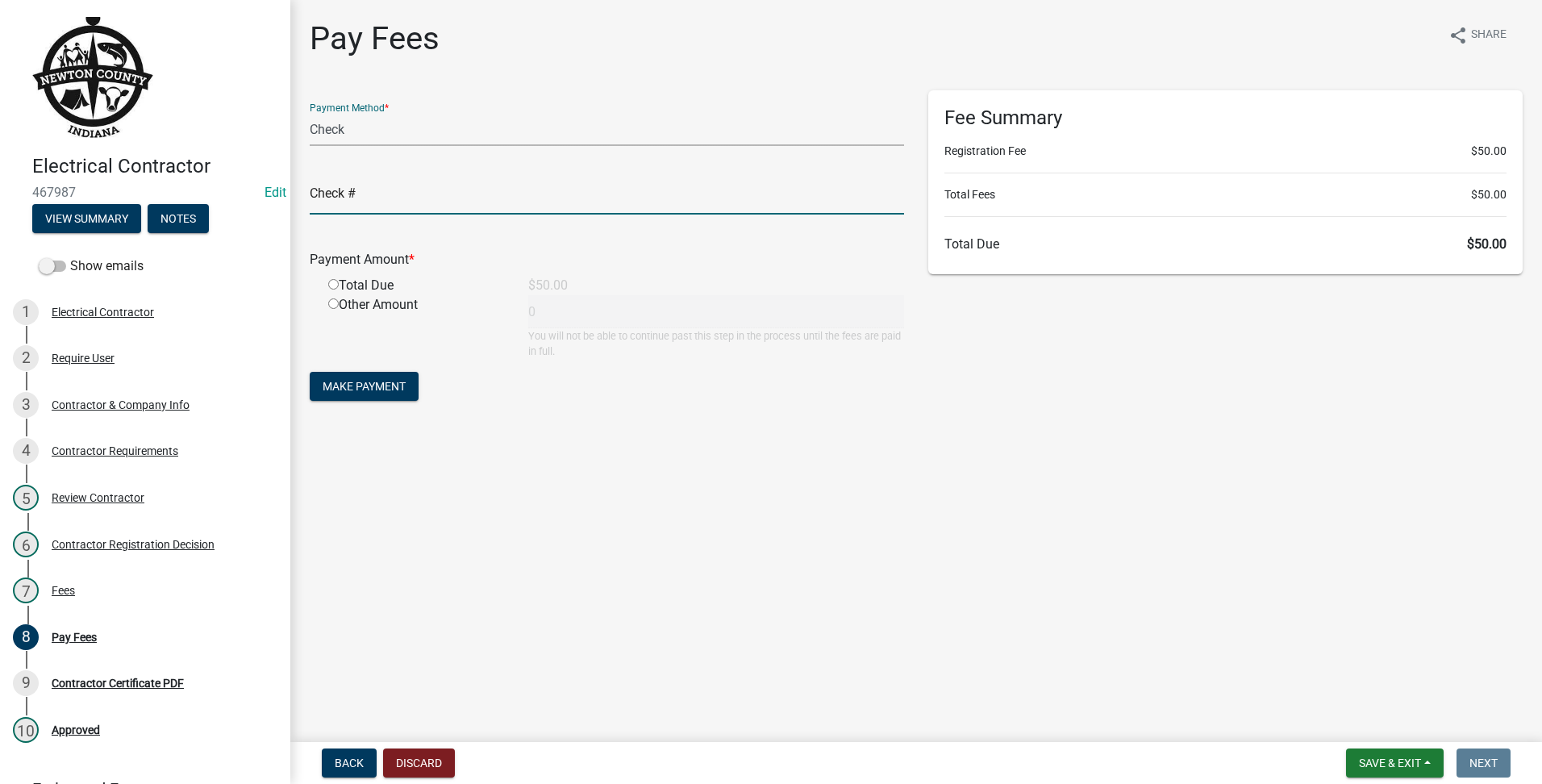
click at [638, 189] on input "text" at bounding box center [607, 198] width 594 height 33
type input "23225"
click at [331, 282] on input "radio" at bounding box center [333, 283] width 10 height 10
radio input "true"
type input "50"
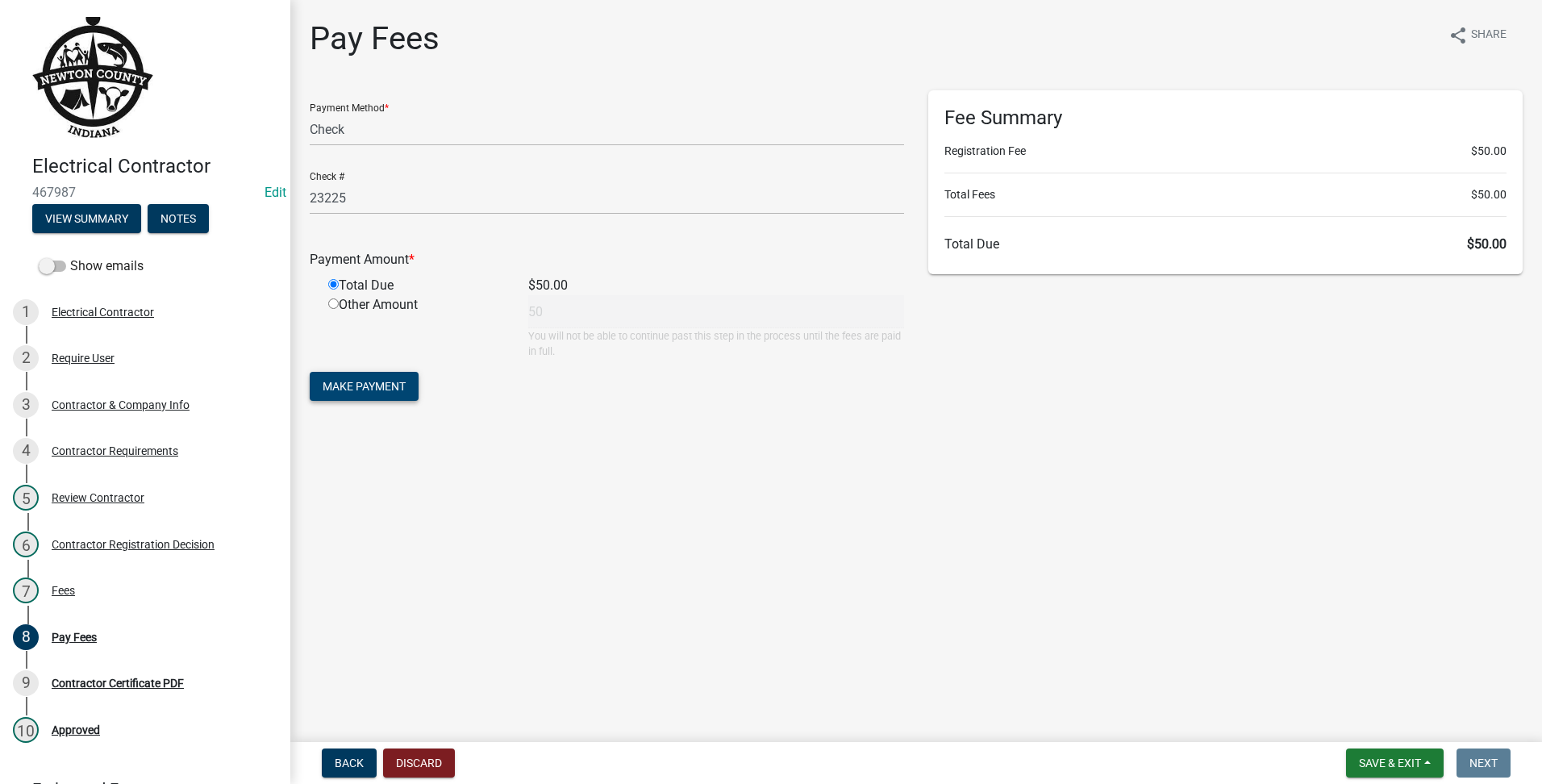
click at [390, 374] on button "Make Payment" at bounding box center [365, 386] width 109 height 29
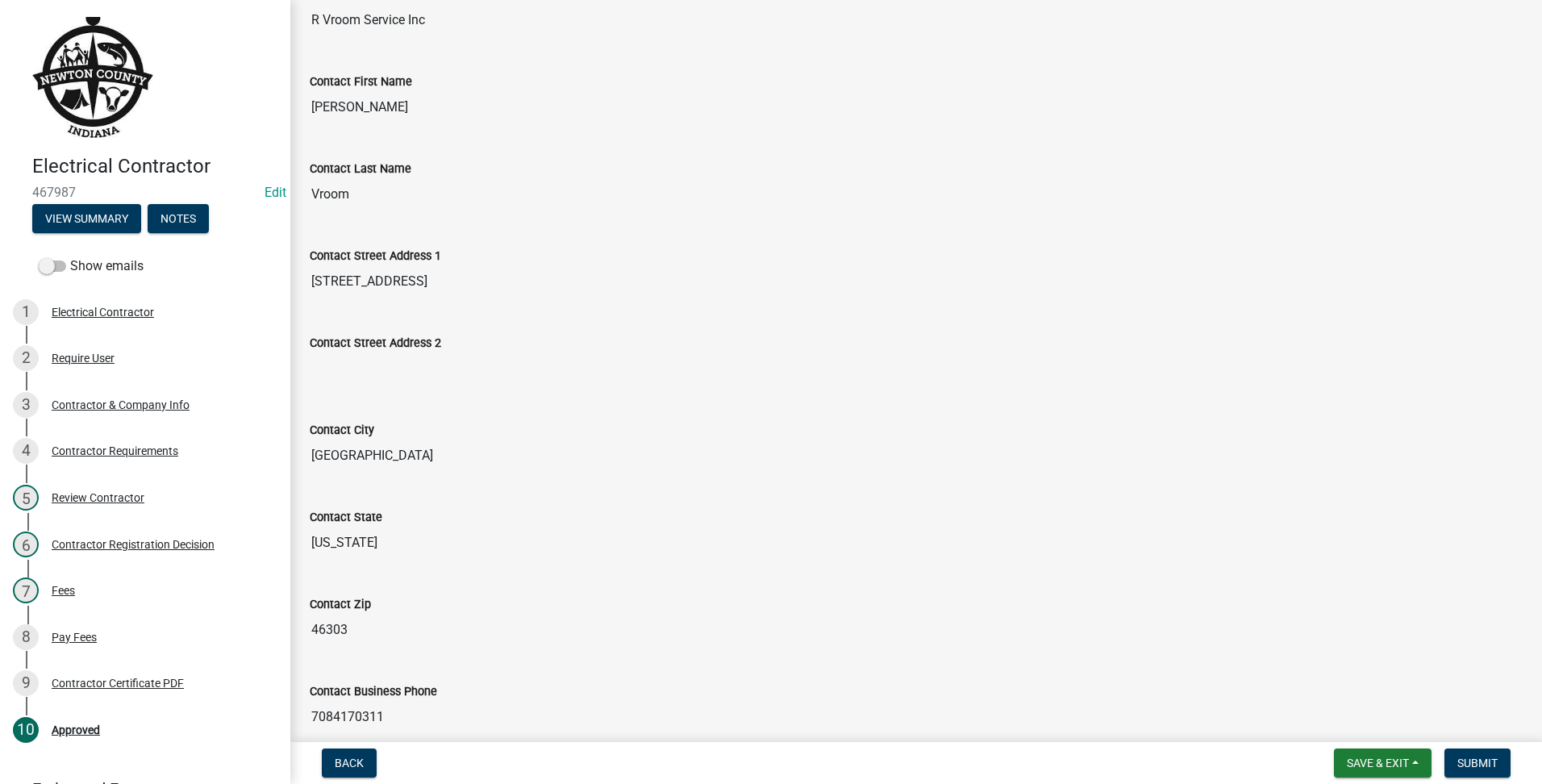
scroll to position [623, 0]
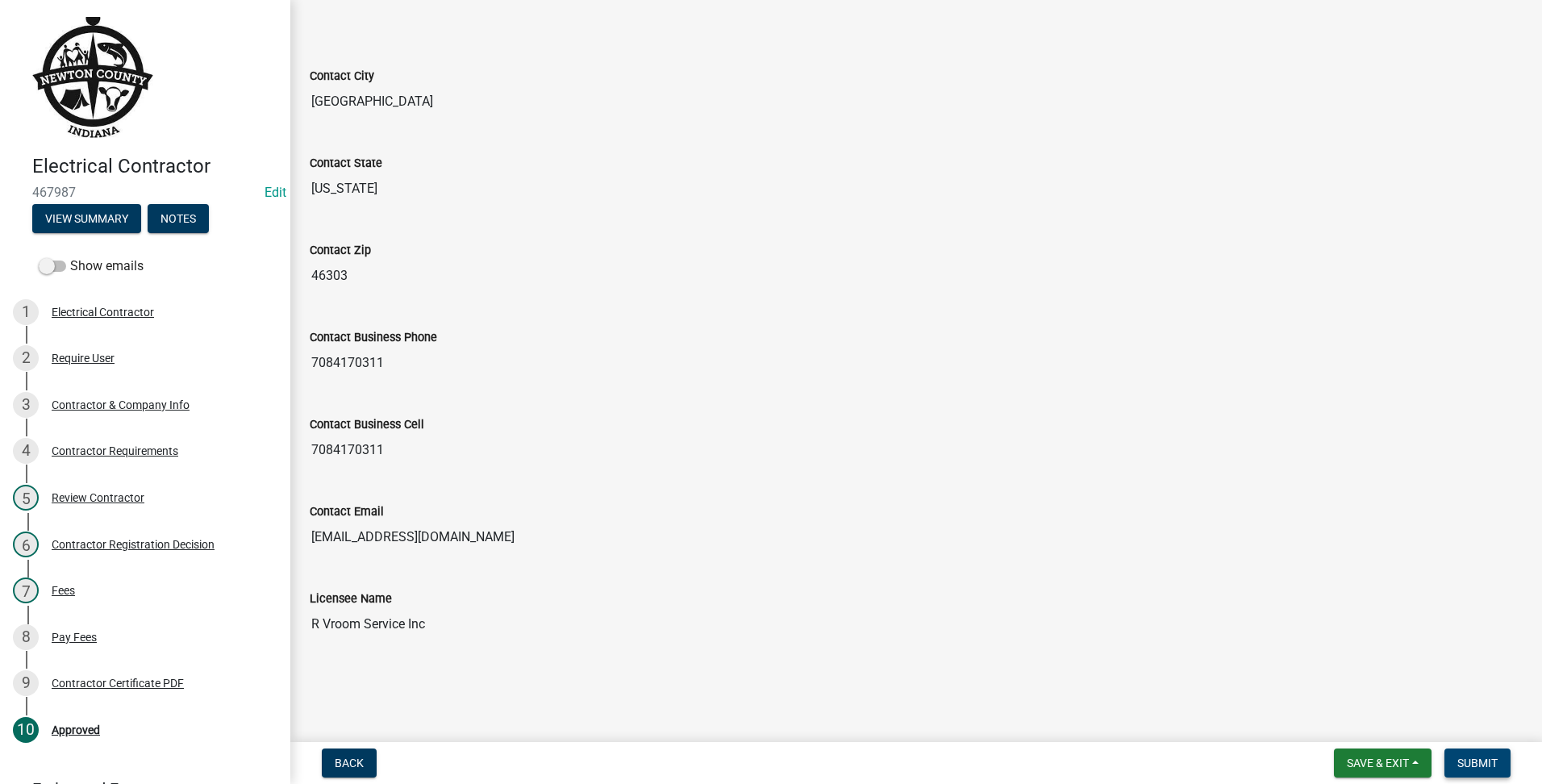
click at [1483, 763] on span "Submit" at bounding box center [1477, 763] width 41 height 13
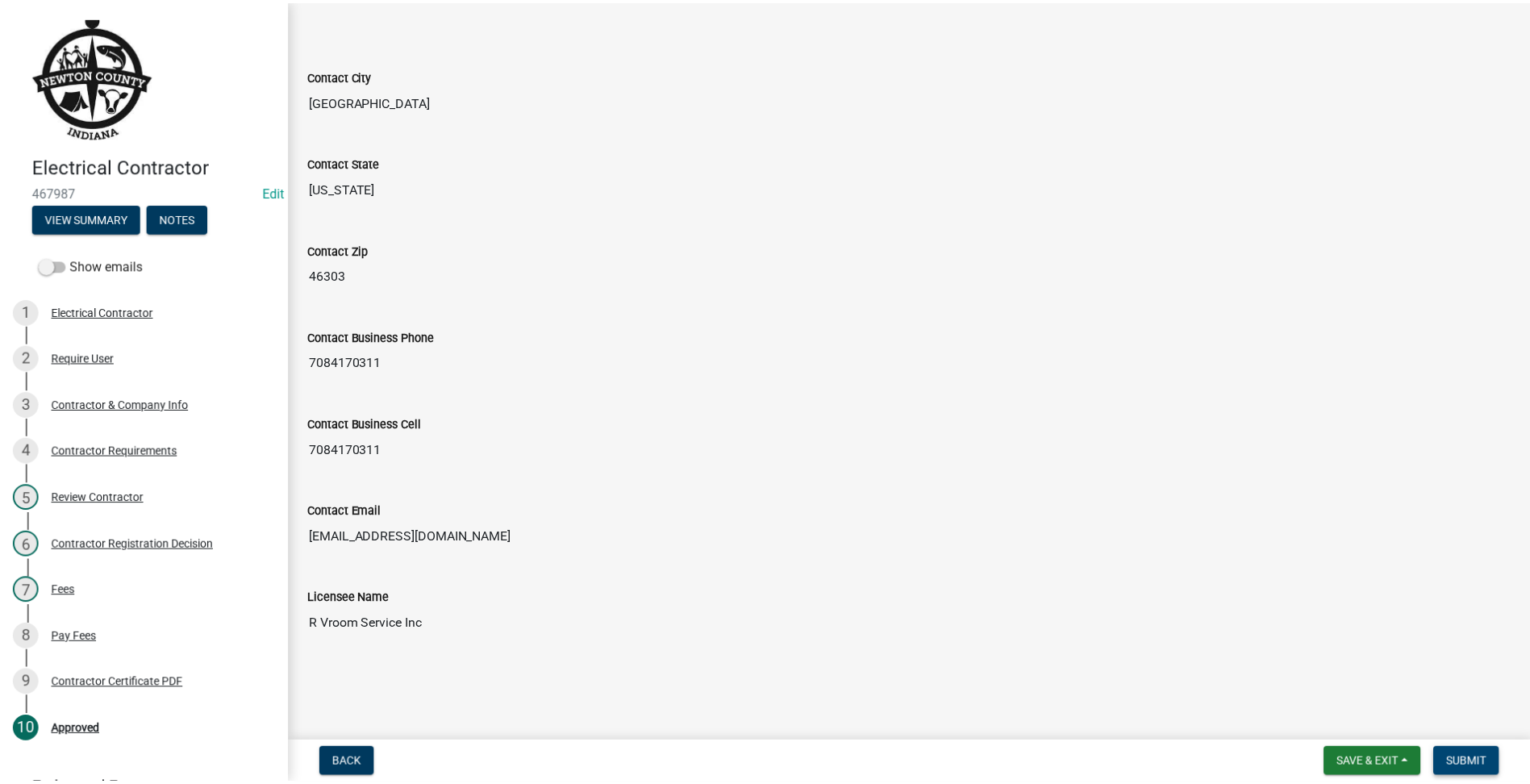
scroll to position [0, 0]
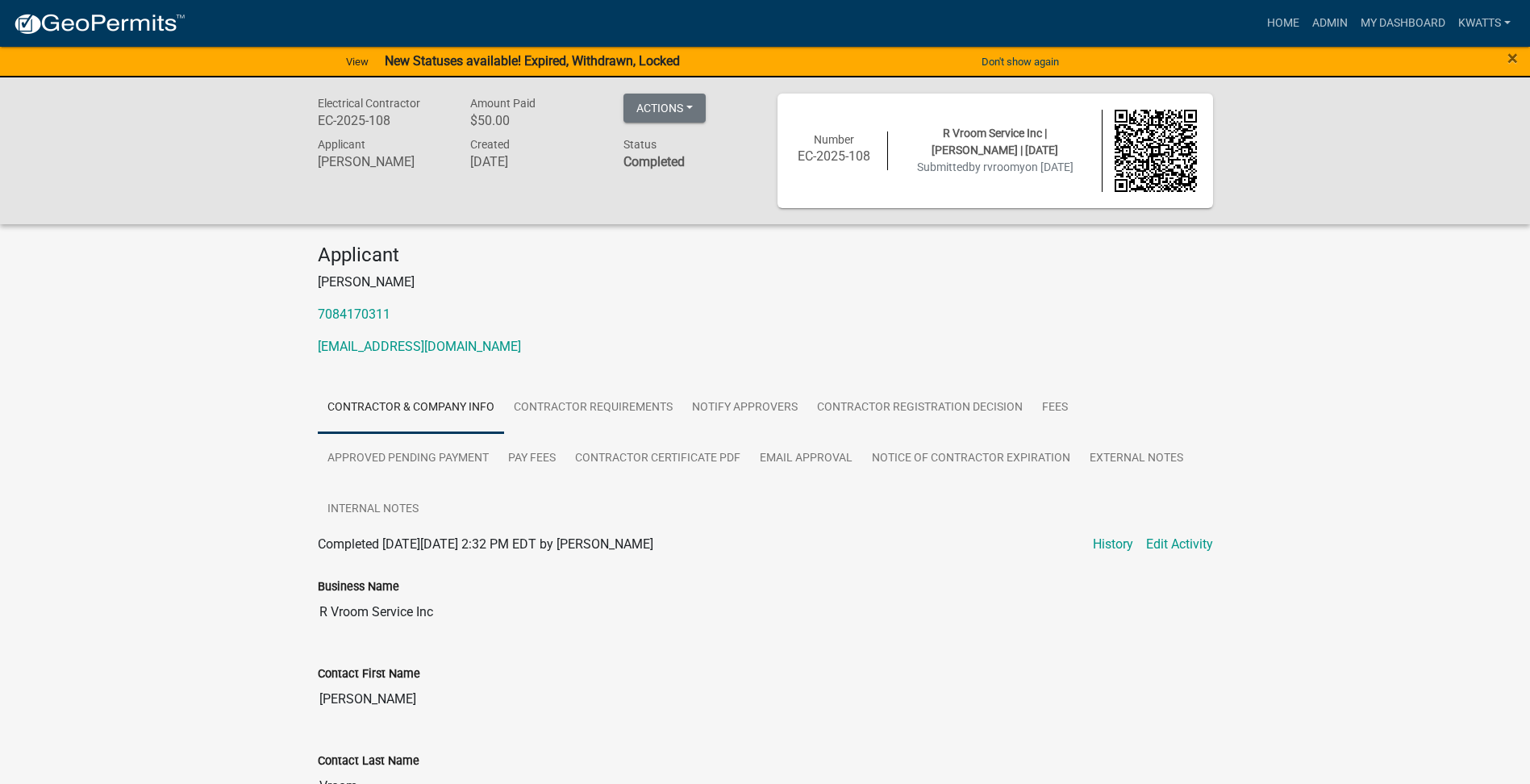
click at [1255, 20] on div "Home Admin My Dashboard Kwatts Admin Account Contractor Profile Logout" at bounding box center [857, 23] width 1319 height 30
click at [1261, 20] on link "Home" at bounding box center [1283, 23] width 45 height 30
